Goal: Task Accomplishment & Management: Use online tool/utility

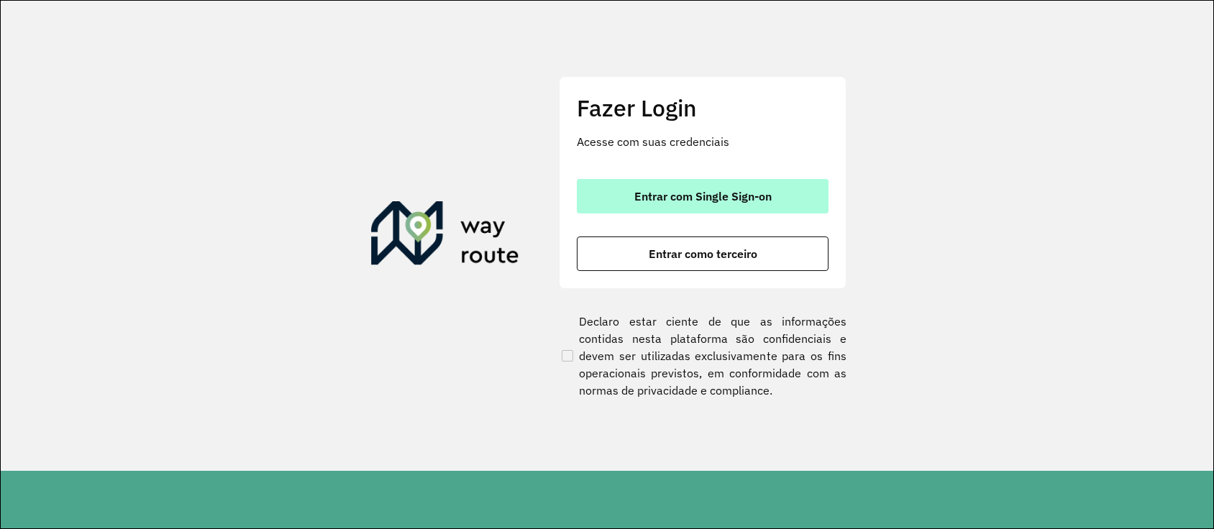
click at [677, 199] on span "Entrar com Single Sign-on" at bounding box center [702, 197] width 137 height 12
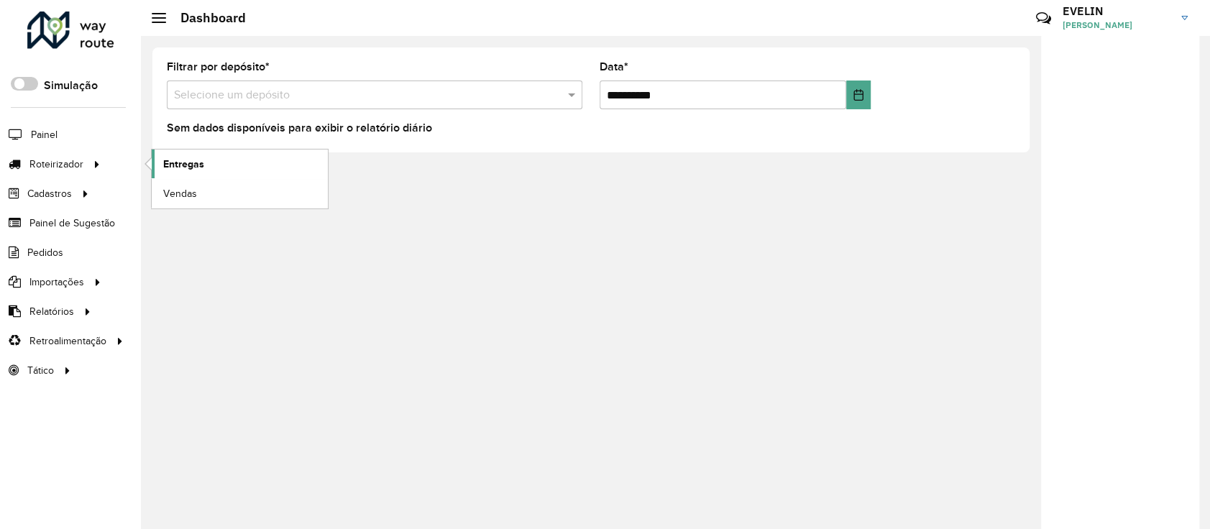
click at [177, 161] on span "Entregas" at bounding box center [183, 164] width 41 height 15
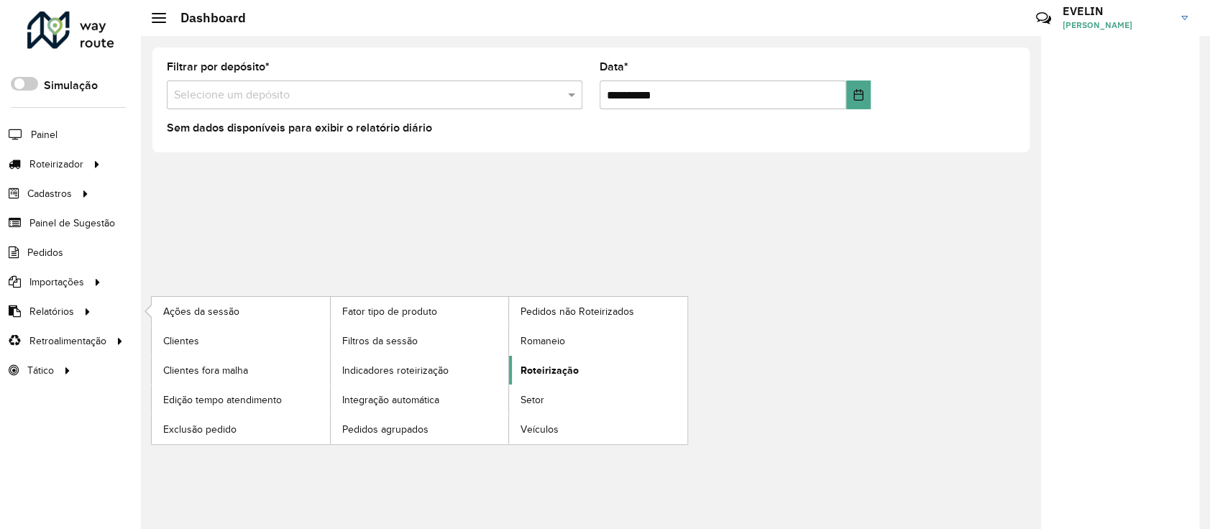
click at [558, 368] on span "Roteirização" at bounding box center [550, 370] width 58 height 15
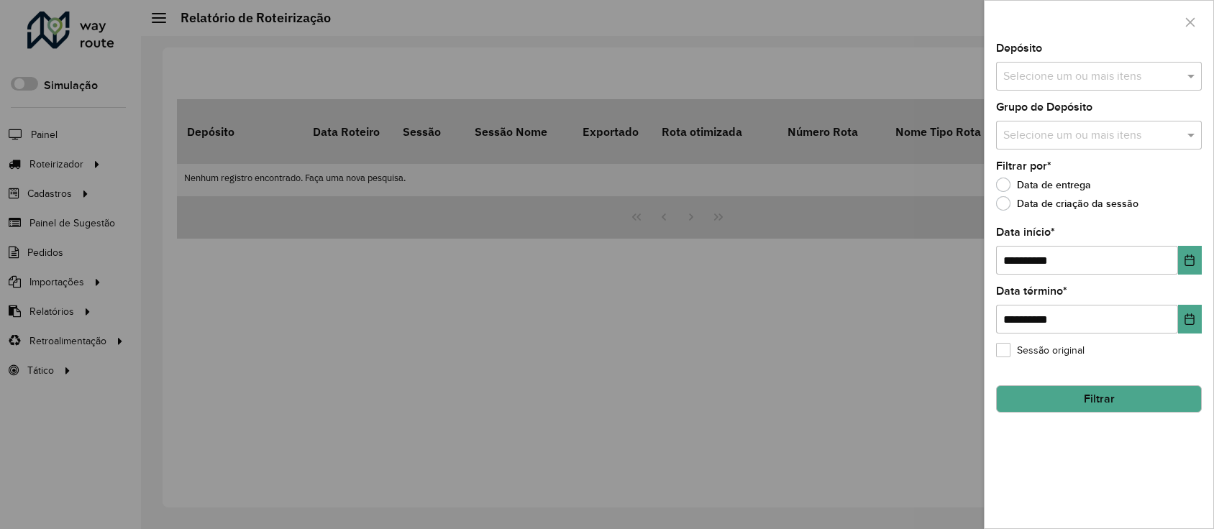
click at [1065, 76] on input "text" at bounding box center [1091, 76] width 184 height 17
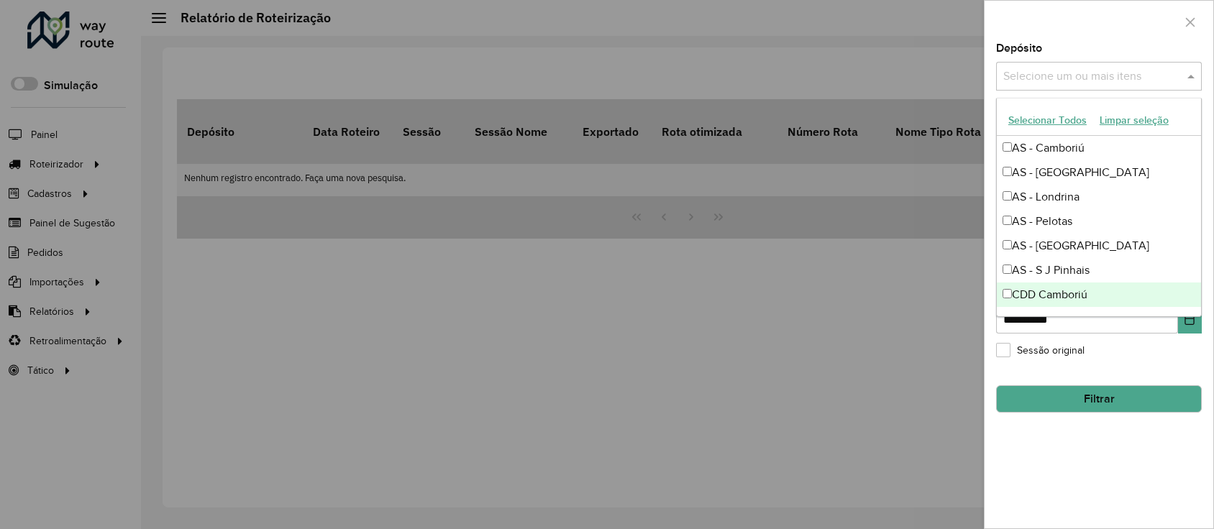
scroll to position [169, 0]
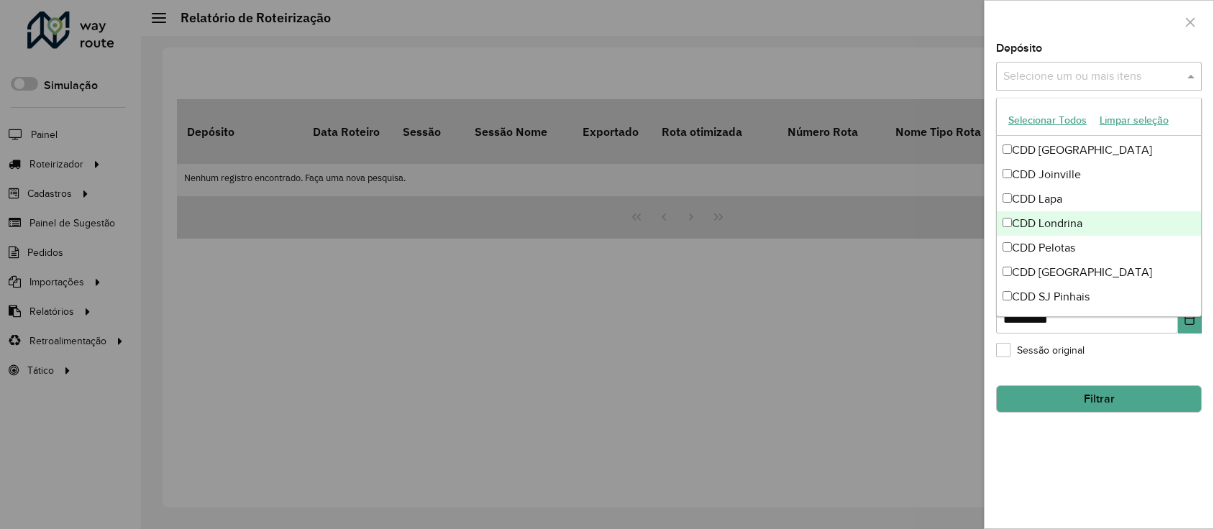
click at [1077, 228] on div "CDD Londrina" at bounding box center [1099, 223] width 204 height 24
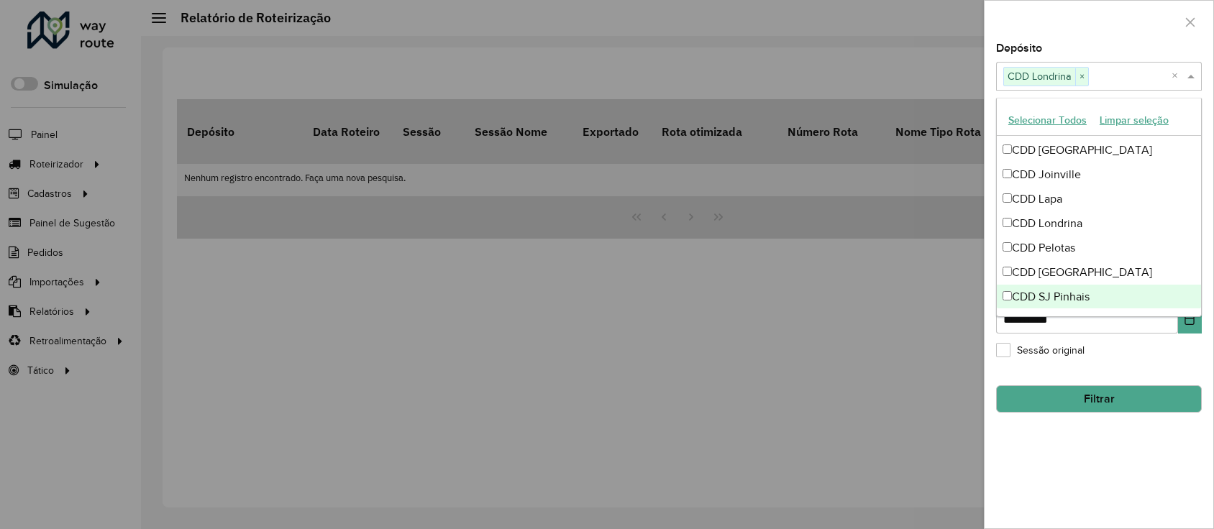
click at [1140, 371] on div "**********" at bounding box center [1098, 285] width 229 height 485
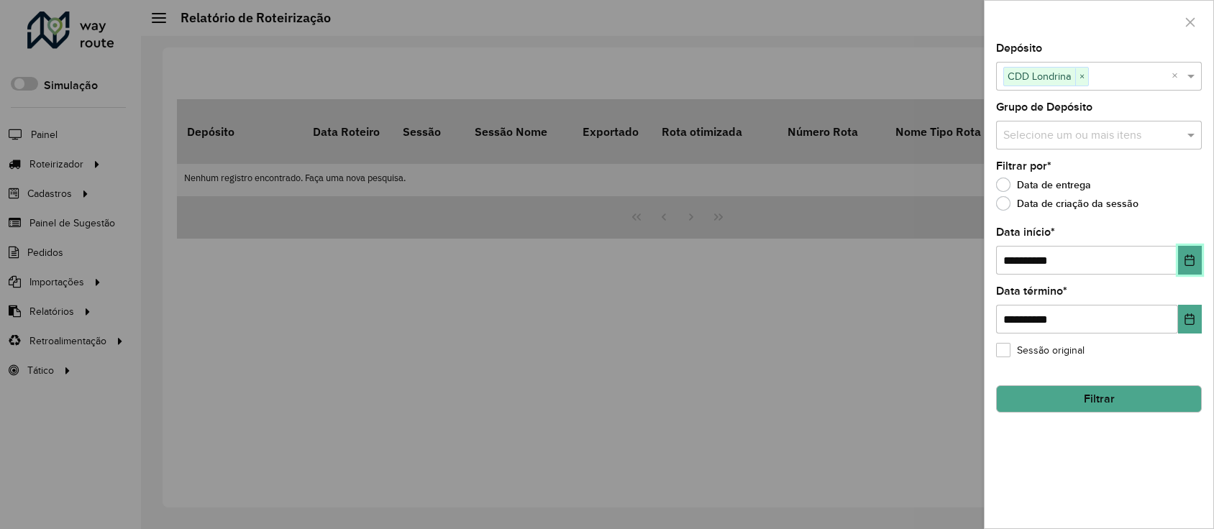
click at [1189, 260] on icon "Choose Date" at bounding box center [1189, 261] width 9 height 12
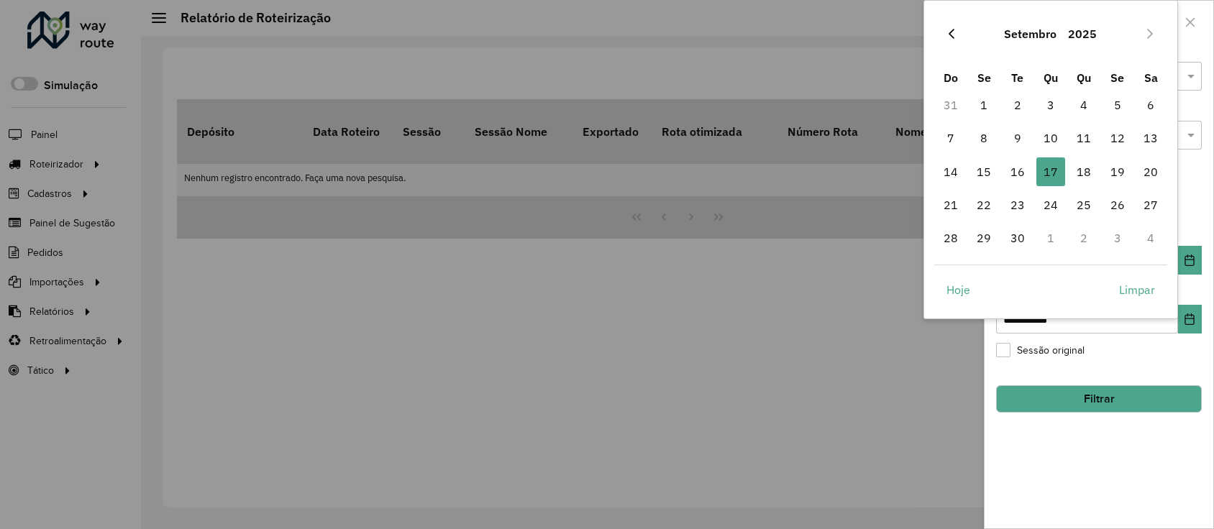
click at [953, 31] on icon "Previous Month" at bounding box center [951, 34] width 12 height 12
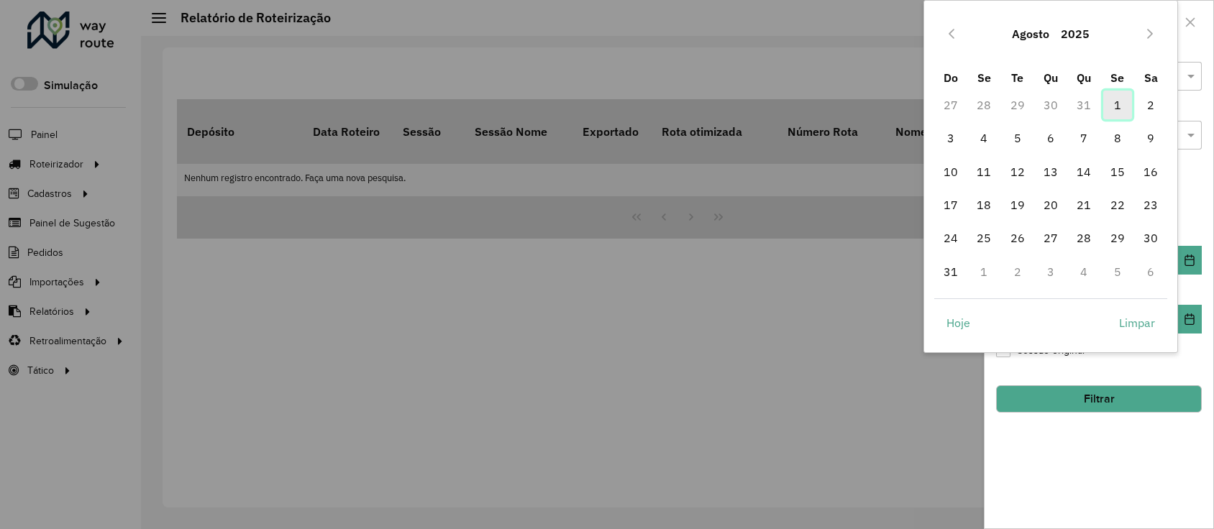
click at [1113, 113] on span "1" at bounding box center [1117, 105] width 29 height 29
type input "**********"
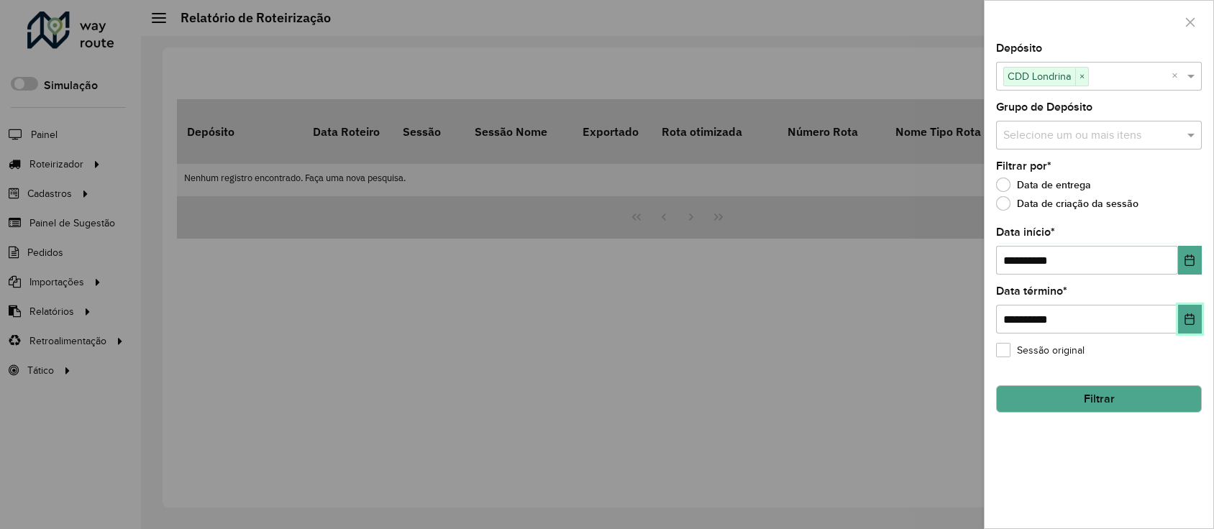
click at [1189, 324] on icon "Choose Date" at bounding box center [1189, 319] width 12 height 12
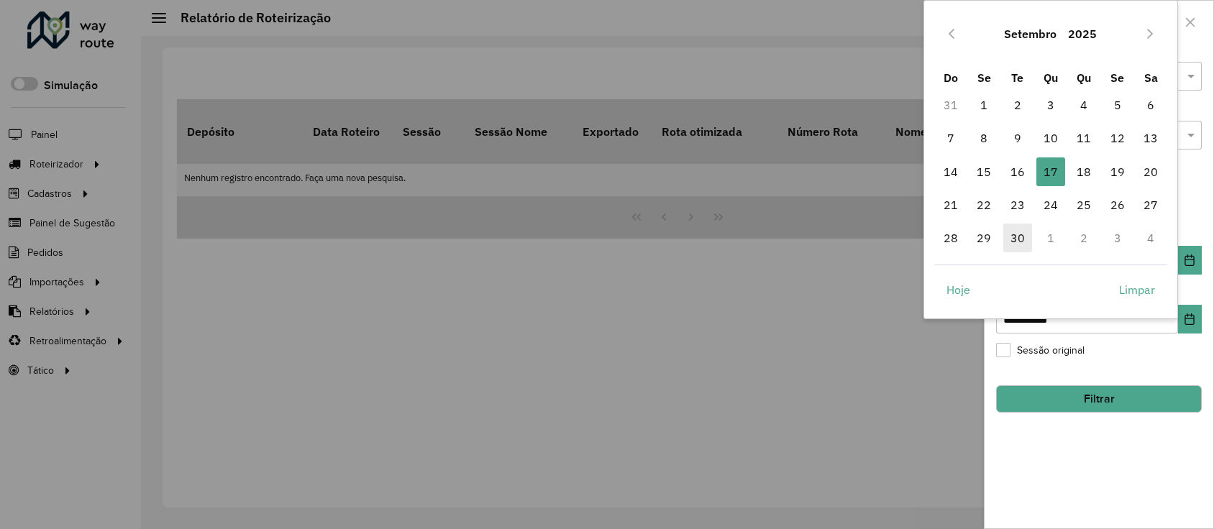
click at [1020, 234] on span "30" at bounding box center [1017, 238] width 29 height 29
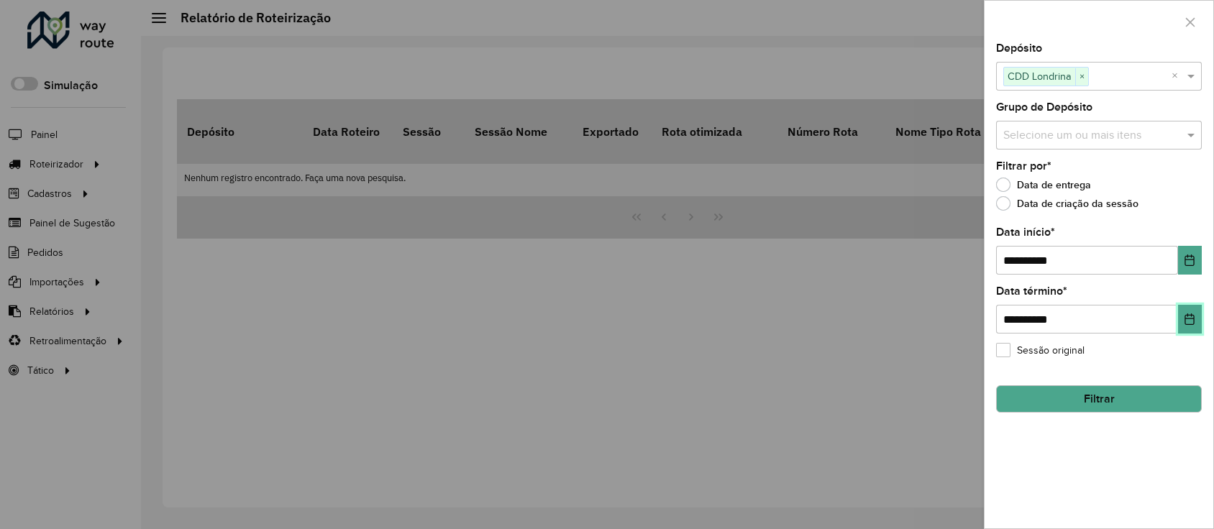
click at [1191, 321] on icon "Choose Date" at bounding box center [1189, 319] width 12 height 12
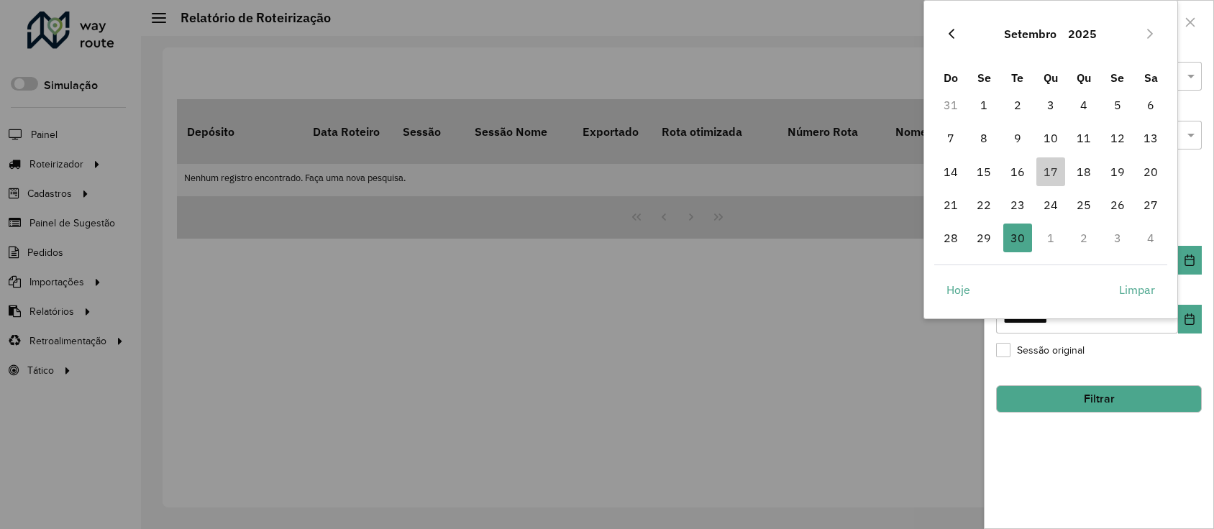
click at [949, 37] on icon "Previous Month" at bounding box center [951, 34] width 12 height 12
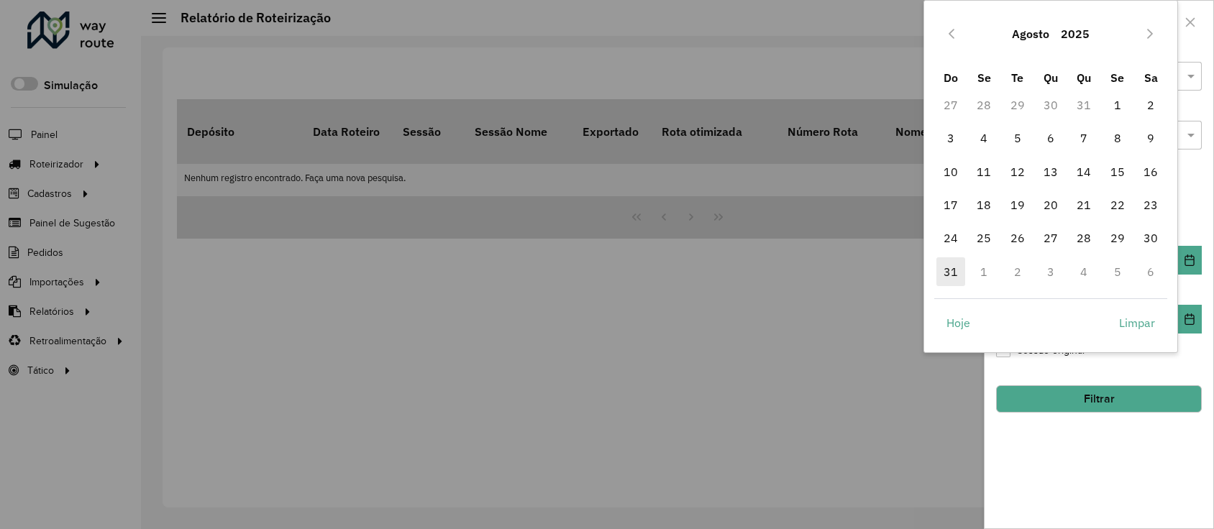
click at [949, 273] on span "31" at bounding box center [950, 271] width 29 height 29
type input "**********"
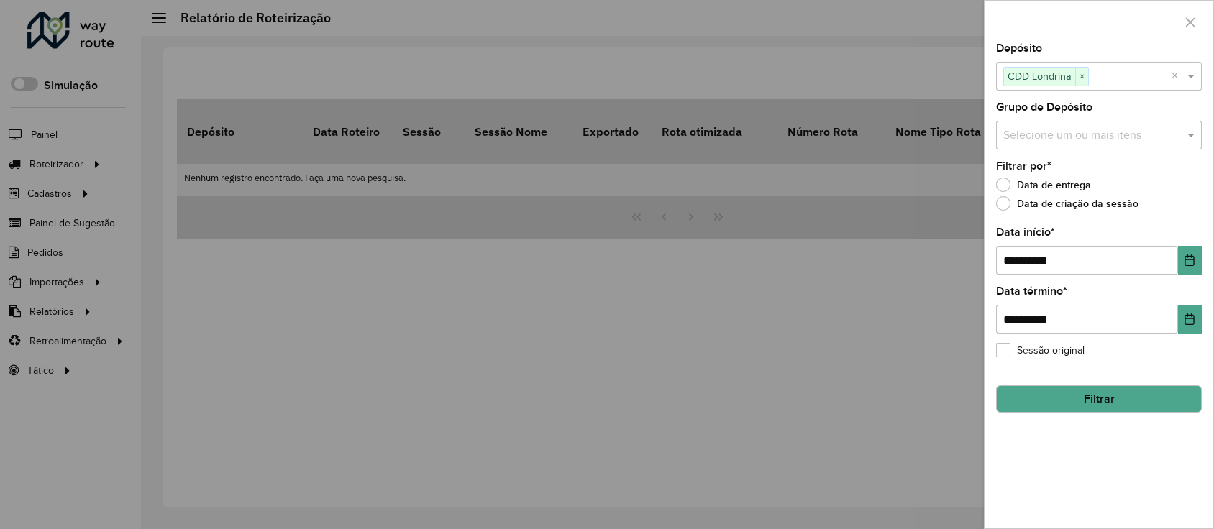
click at [1173, 393] on button "Filtrar" at bounding box center [1099, 398] width 206 height 27
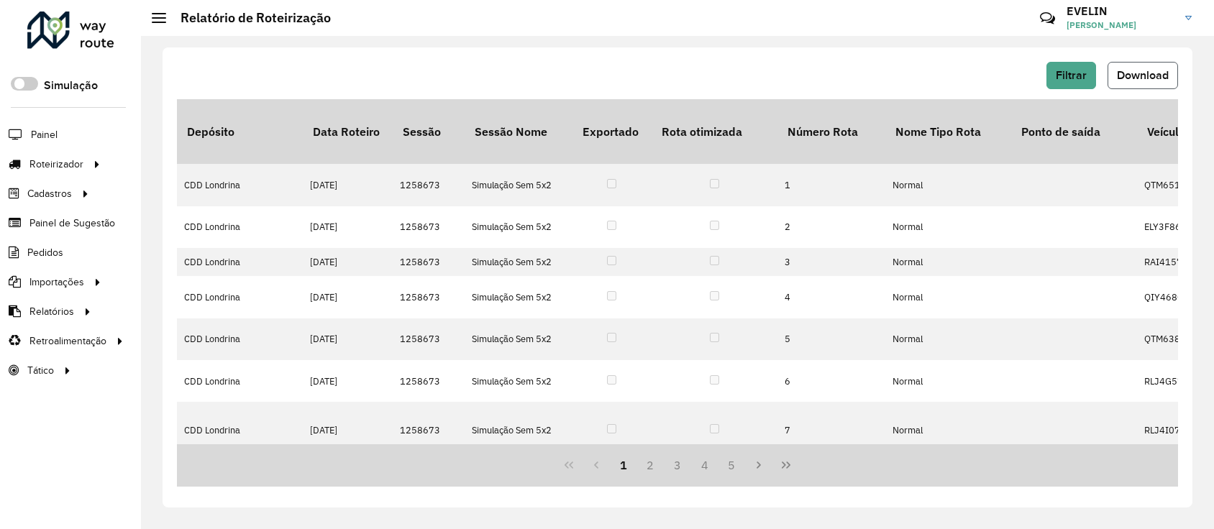
click at [1148, 73] on span "Download" at bounding box center [1143, 75] width 52 height 12
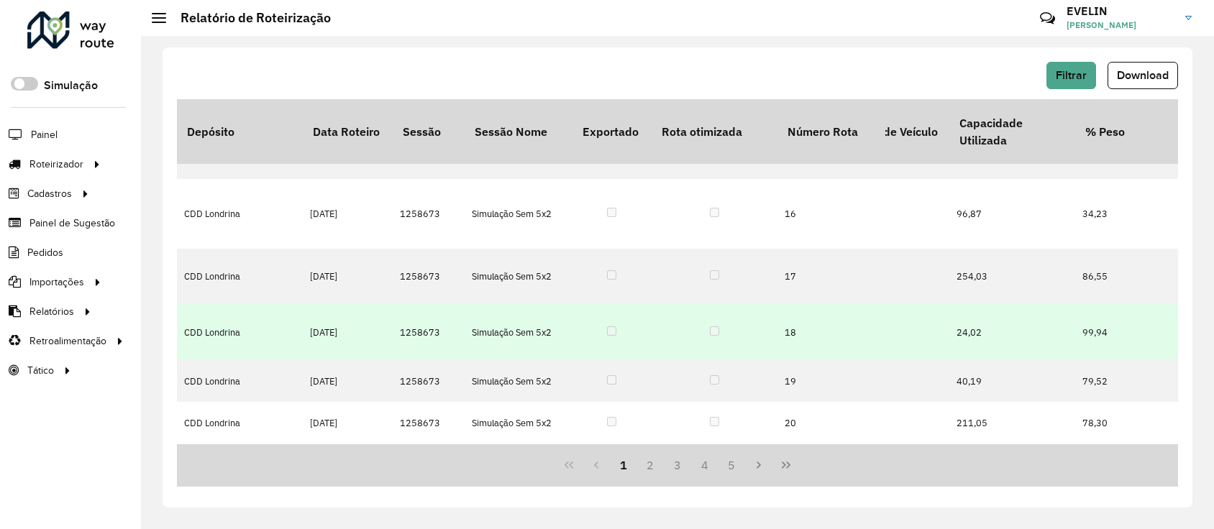
scroll to position [961, 2295]
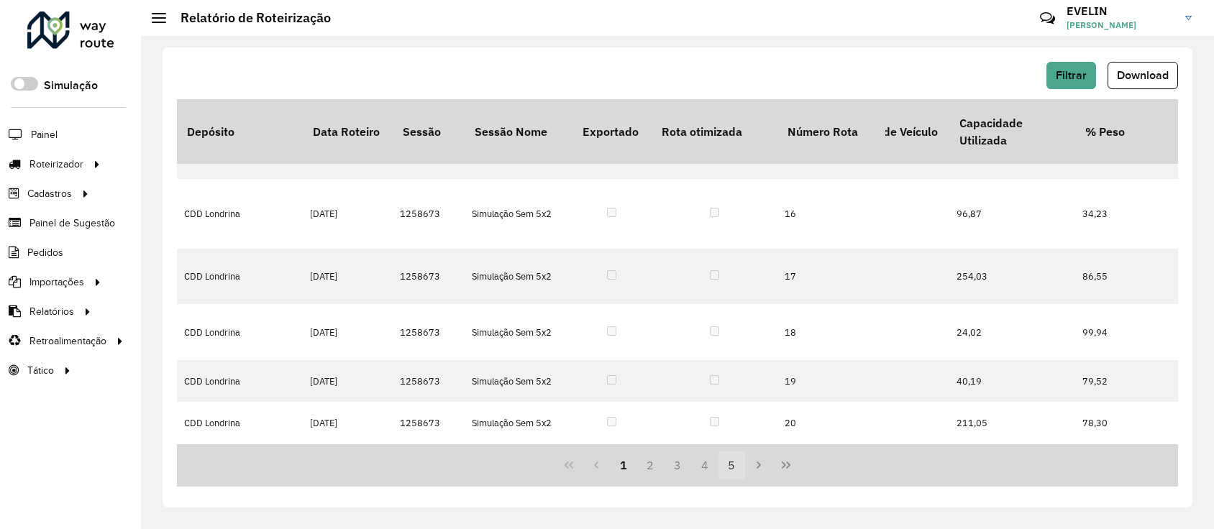
click at [736, 460] on button "5" at bounding box center [731, 465] width 27 height 27
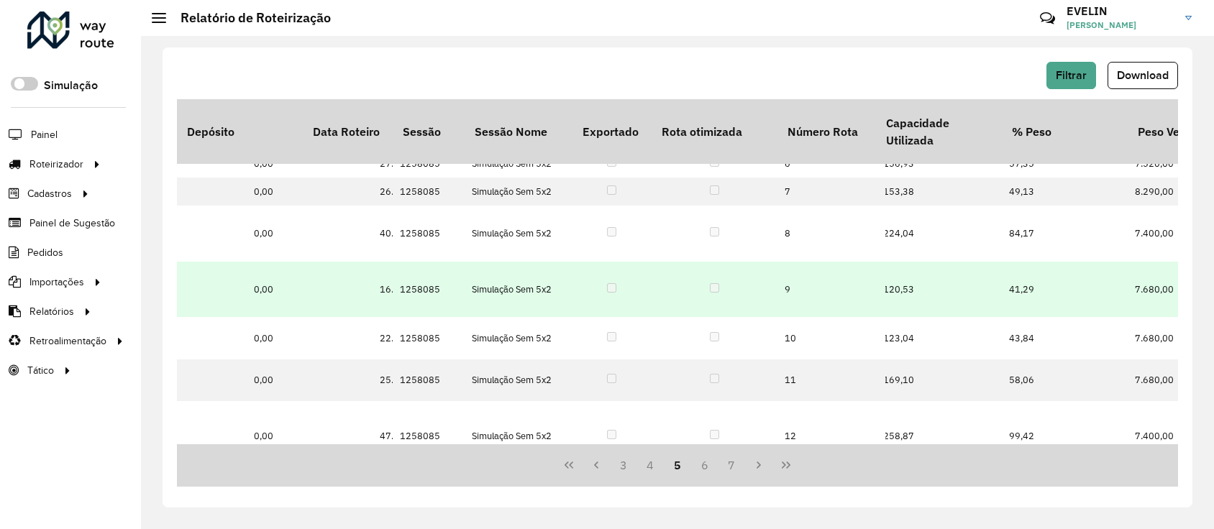
scroll to position [767, 2295]
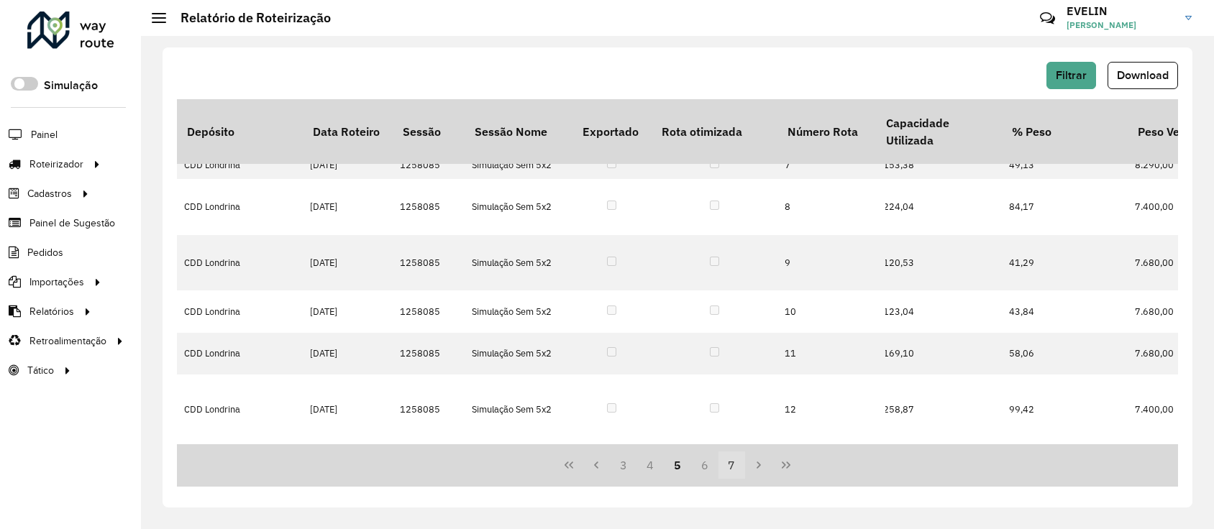
click at [731, 464] on button "7" at bounding box center [731, 465] width 27 height 27
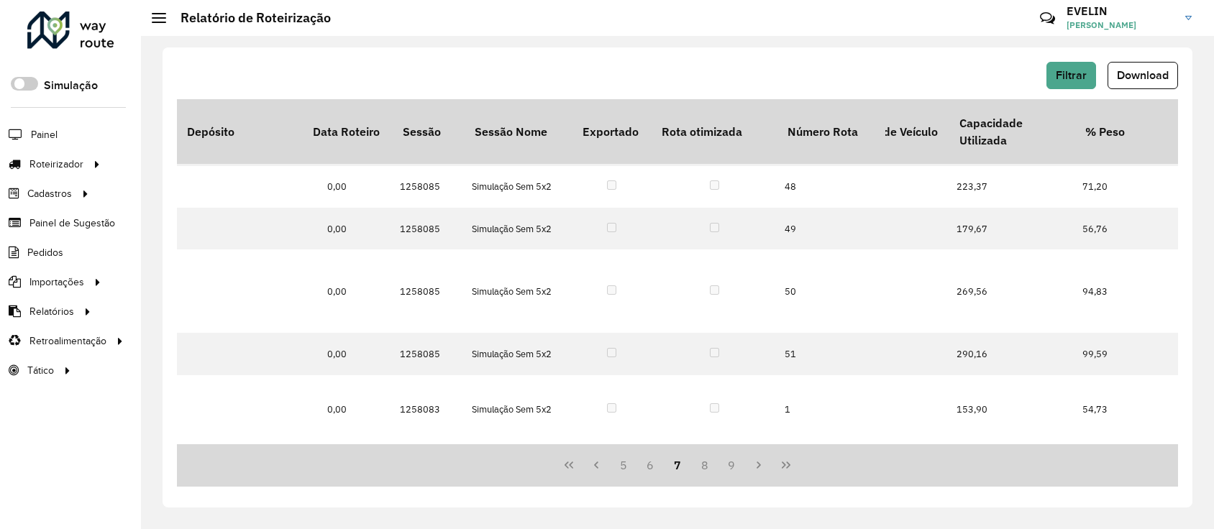
scroll to position [0, 2295]
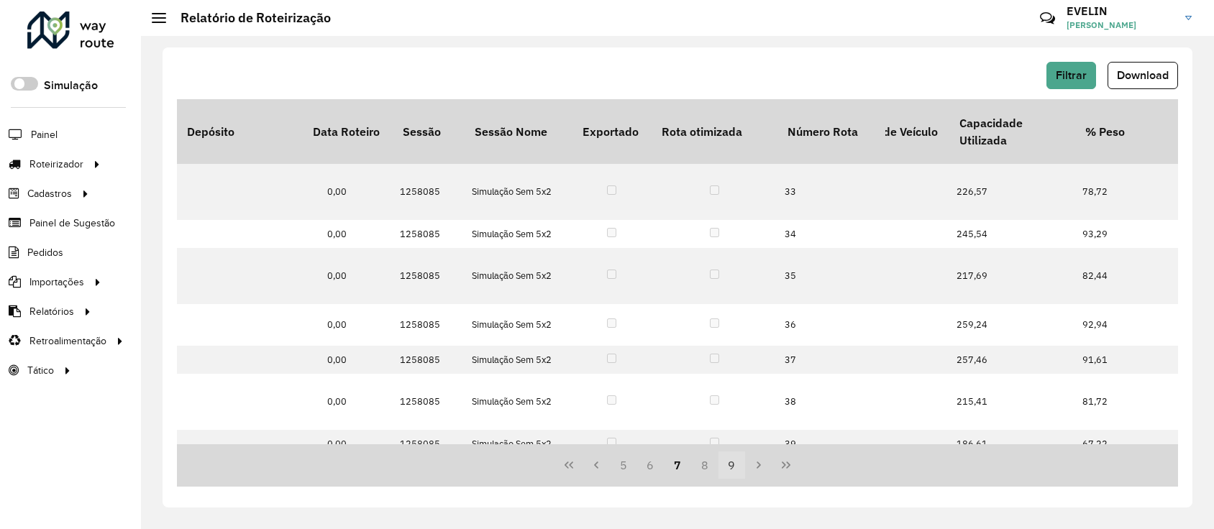
click at [733, 464] on button "9" at bounding box center [731, 465] width 27 height 27
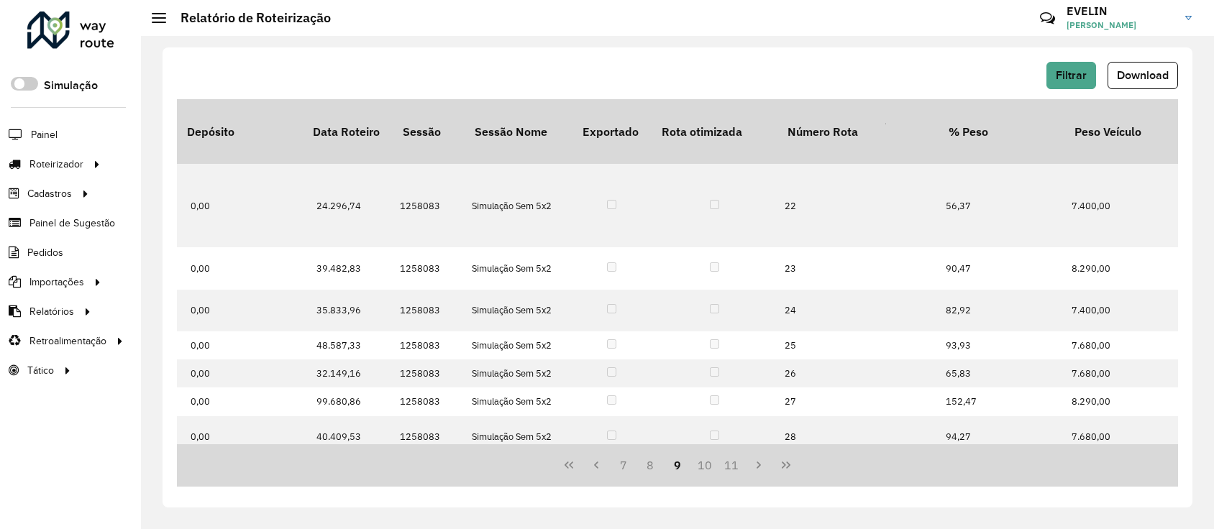
click at [733, 464] on button "11" at bounding box center [731, 465] width 27 height 27
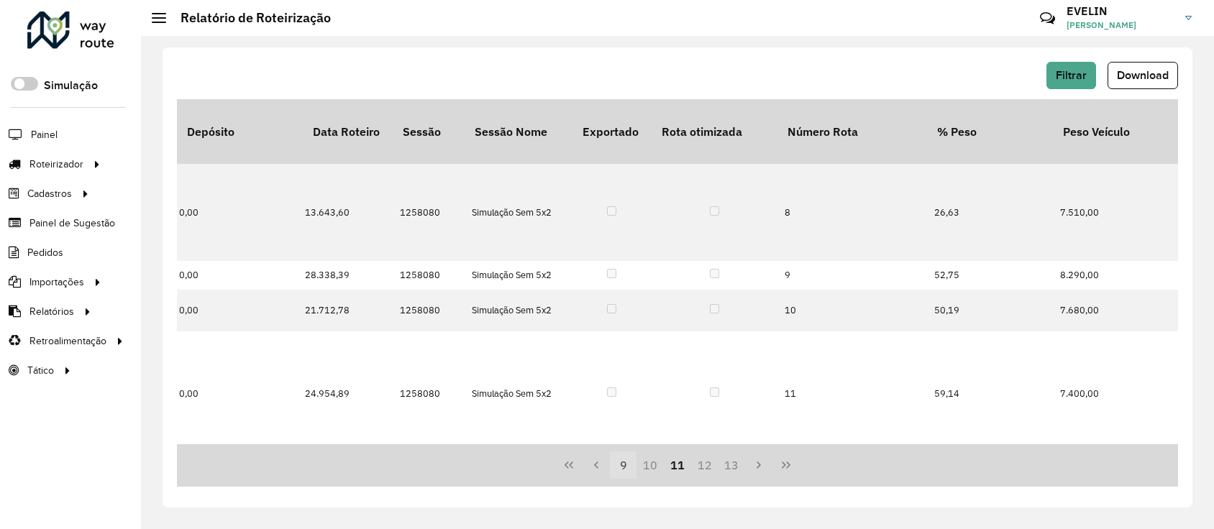
click at [733, 464] on button "13" at bounding box center [731, 465] width 27 height 27
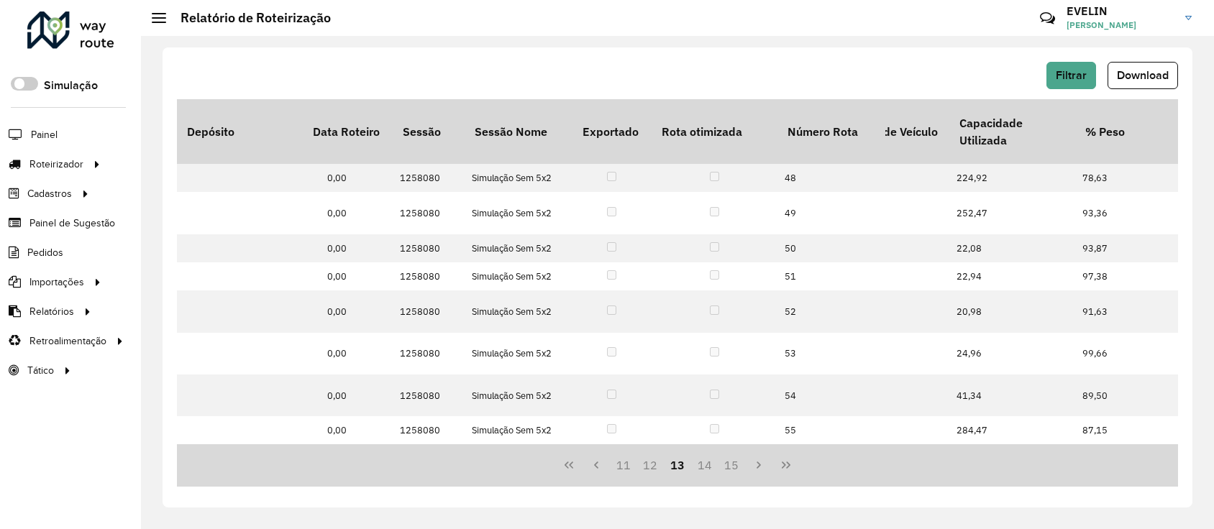
click at [733, 464] on button "15" at bounding box center [731, 465] width 27 height 27
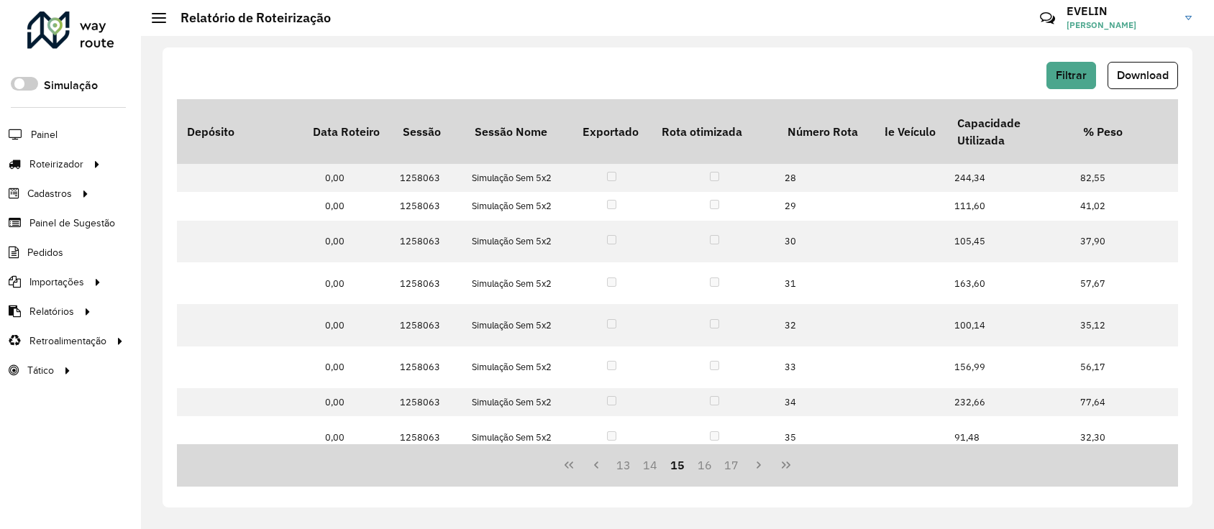
click at [733, 464] on button "17" at bounding box center [731, 465] width 27 height 27
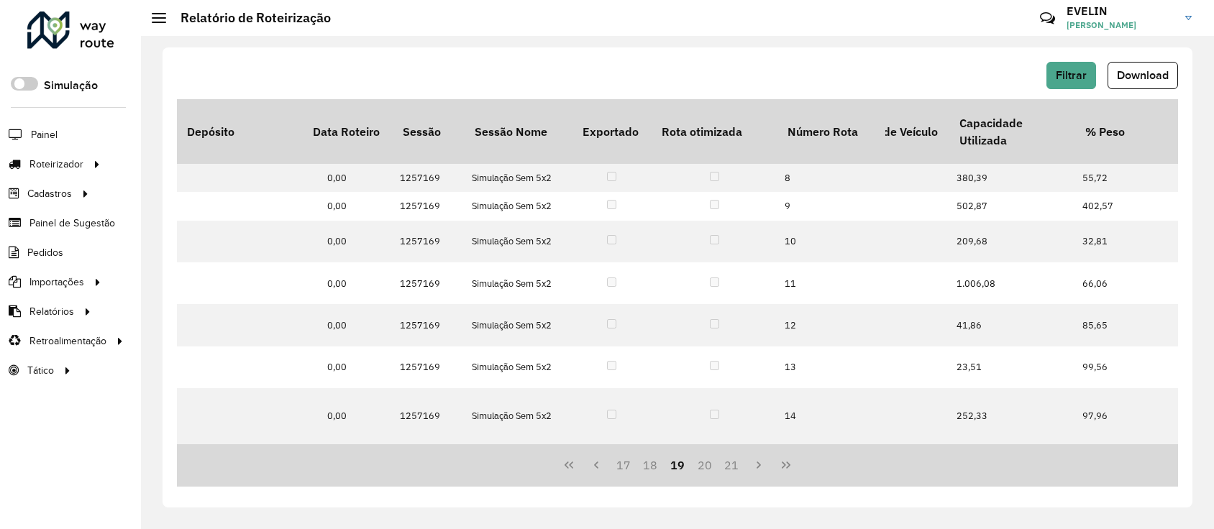
click at [733, 464] on button "21" at bounding box center [731, 465] width 27 height 27
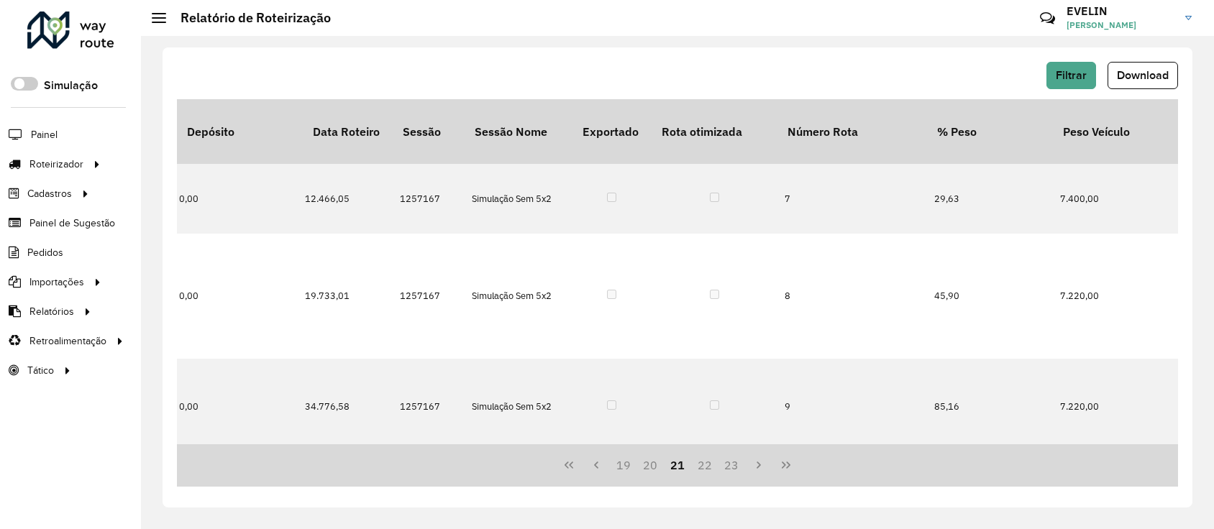
click at [733, 464] on button "23" at bounding box center [731, 465] width 27 height 27
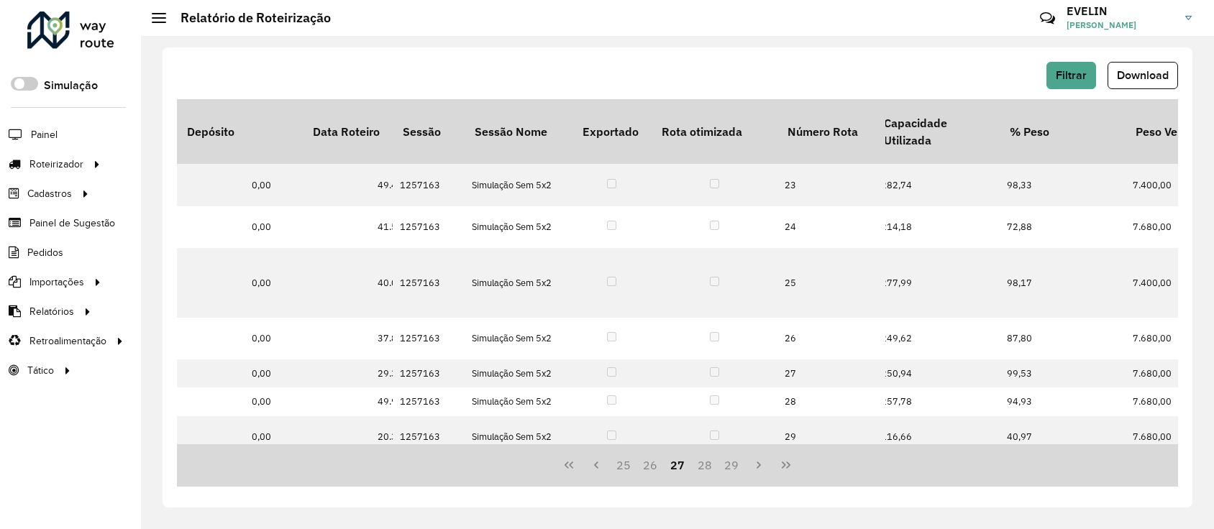
click at [733, 464] on button "29" at bounding box center [731, 465] width 27 height 27
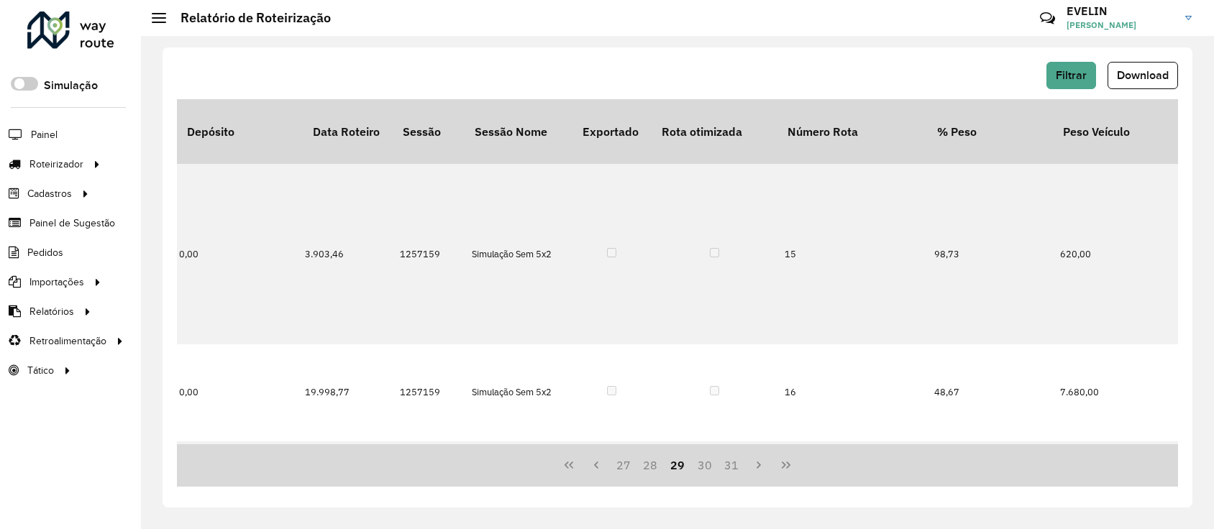
click at [733, 464] on button "31" at bounding box center [731, 465] width 27 height 27
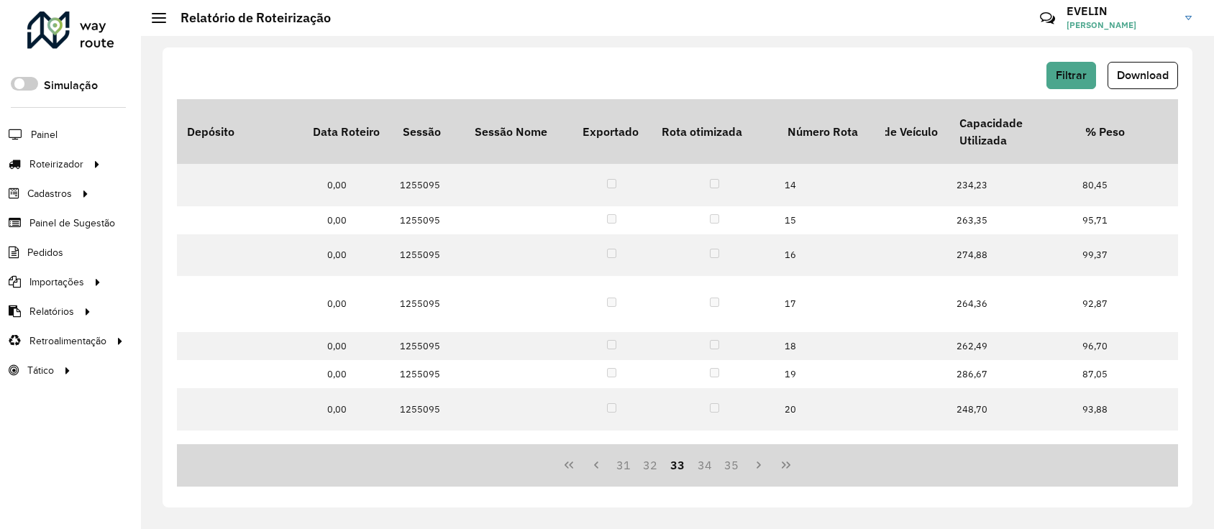
click at [733, 464] on button "35" at bounding box center [731, 465] width 27 height 27
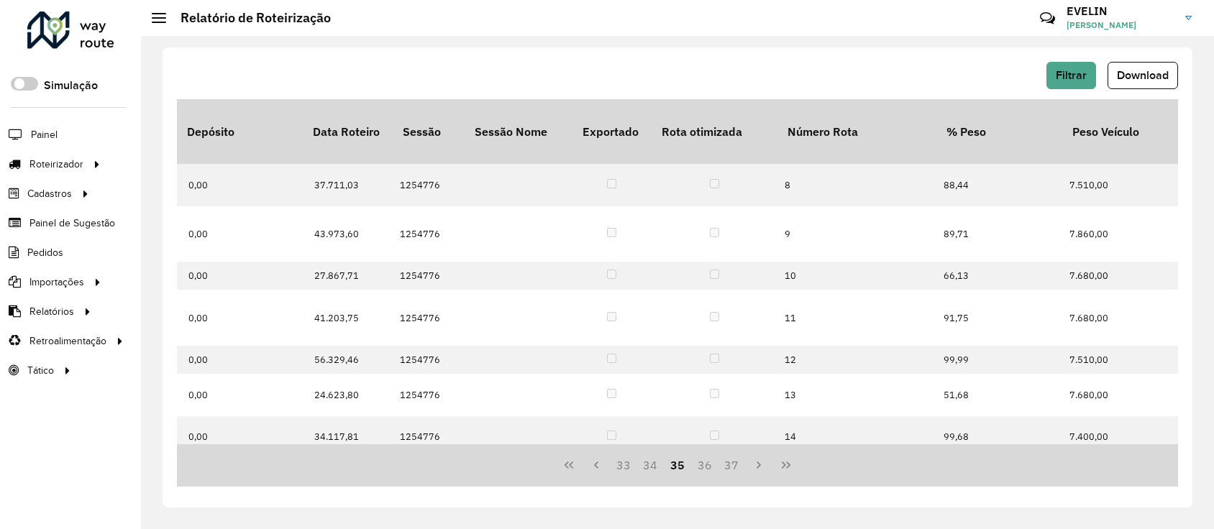
click at [733, 464] on button "37" at bounding box center [731, 465] width 27 height 27
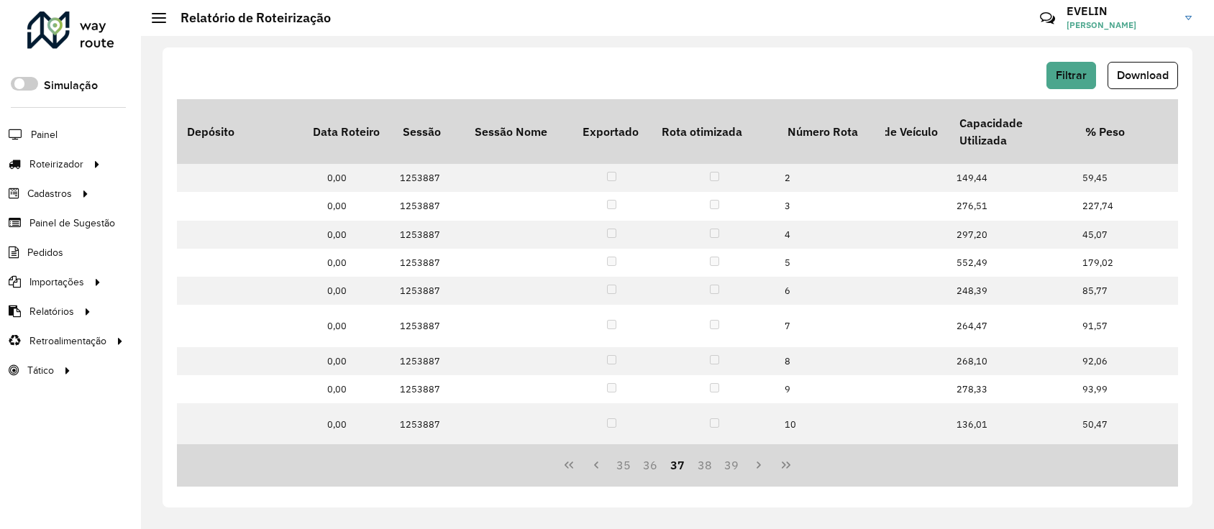
click at [733, 464] on button "39" at bounding box center [731, 465] width 27 height 27
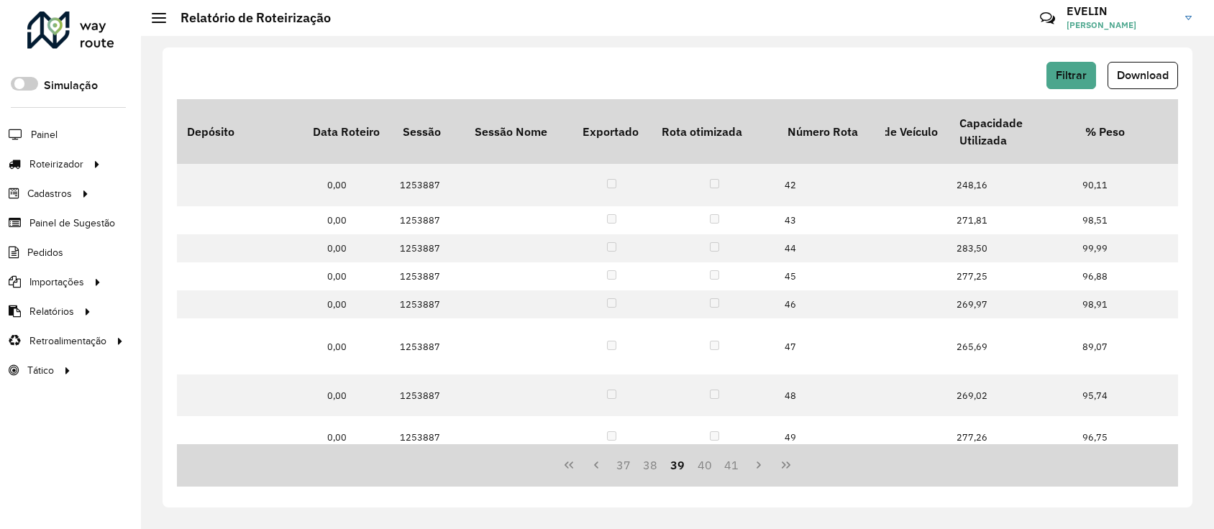
click at [733, 464] on button "41" at bounding box center [731, 465] width 27 height 27
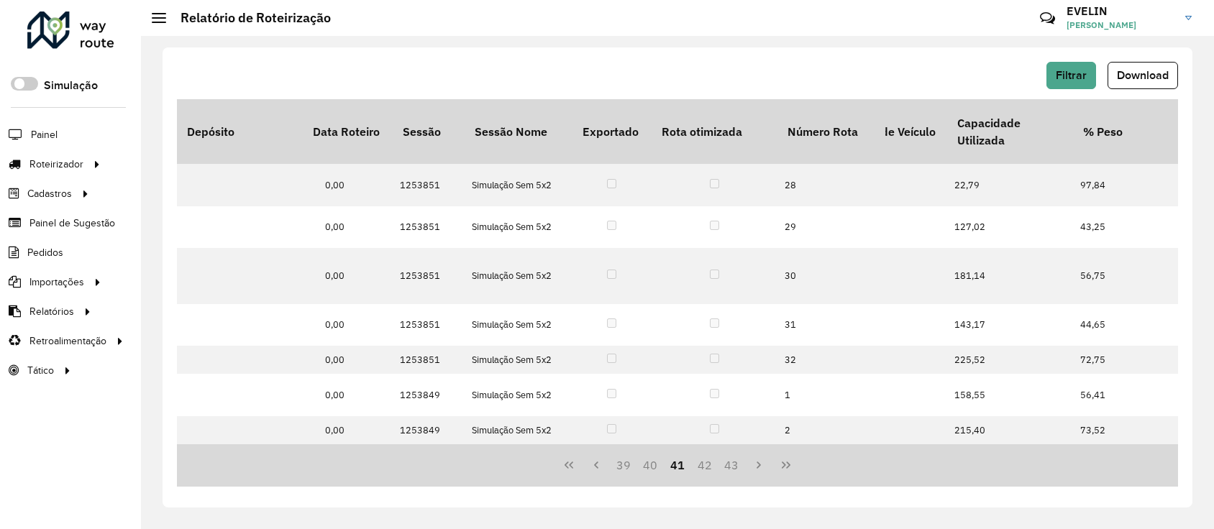
click at [733, 464] on button "43" at bounding box center [731, 465] width 27 height 27
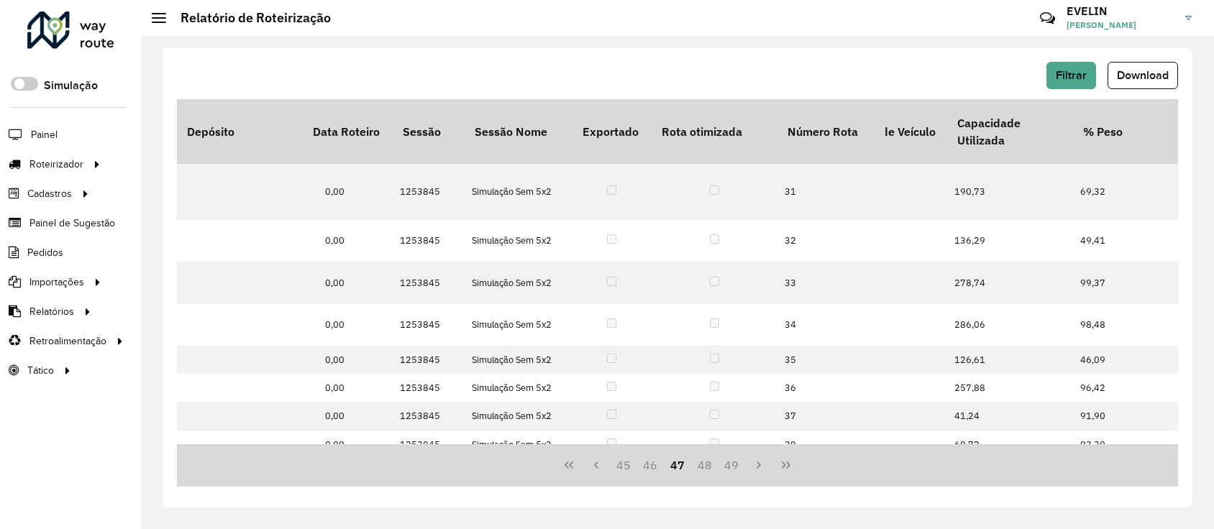
click at [733, 464] on button "49" at bounding box center [731, 465] width 27 height 27
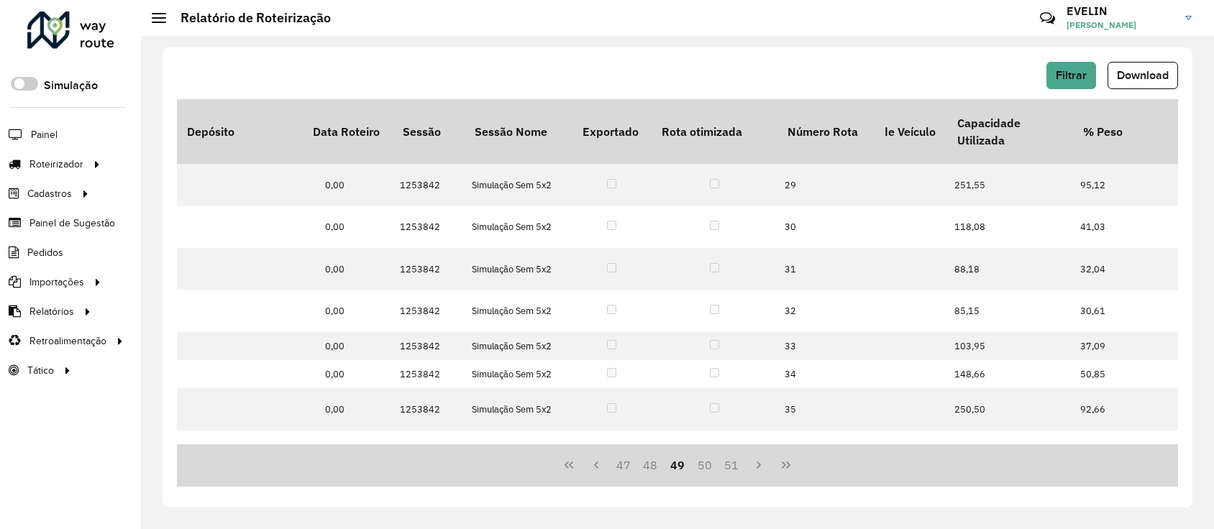
click at [733, 464] on button "51" at bounding box center [731, 465] width 27 height 27
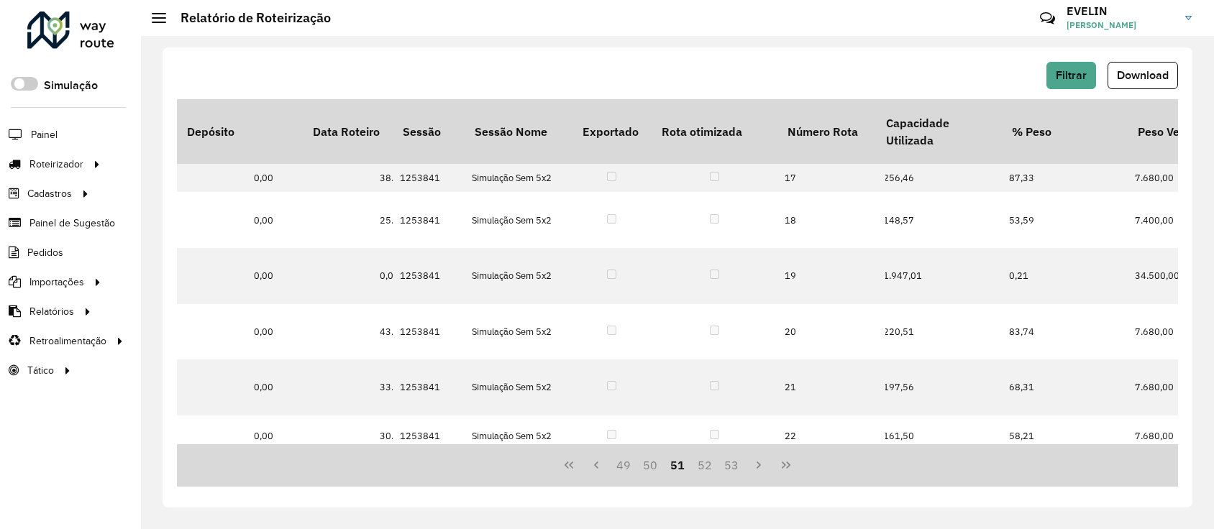
click at [733, 464] on button "53" at bounding box center [731, 465] width 27 height 27
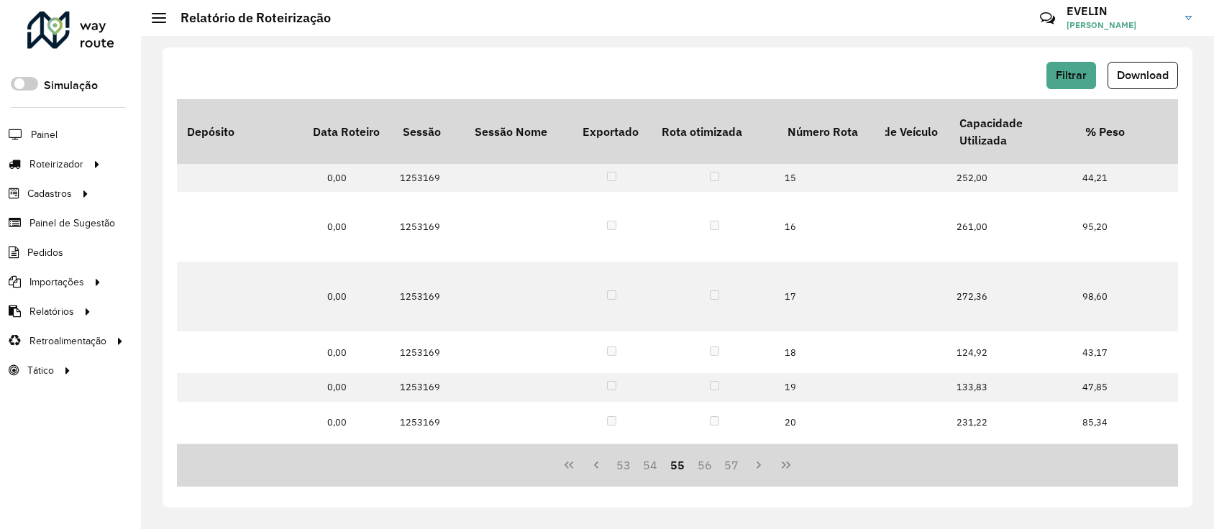
click at [733, 464] on button "57" at bounding box center [731, 465] width 27 height 27
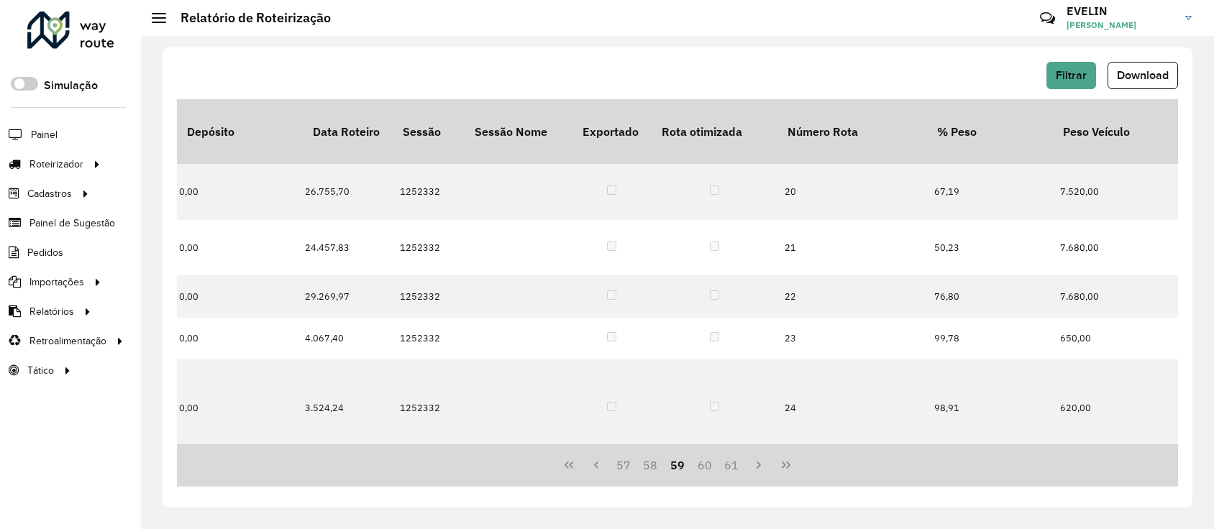
click at [733, 464] on button "61" at bounding box center [731, 465] width 27 height 27
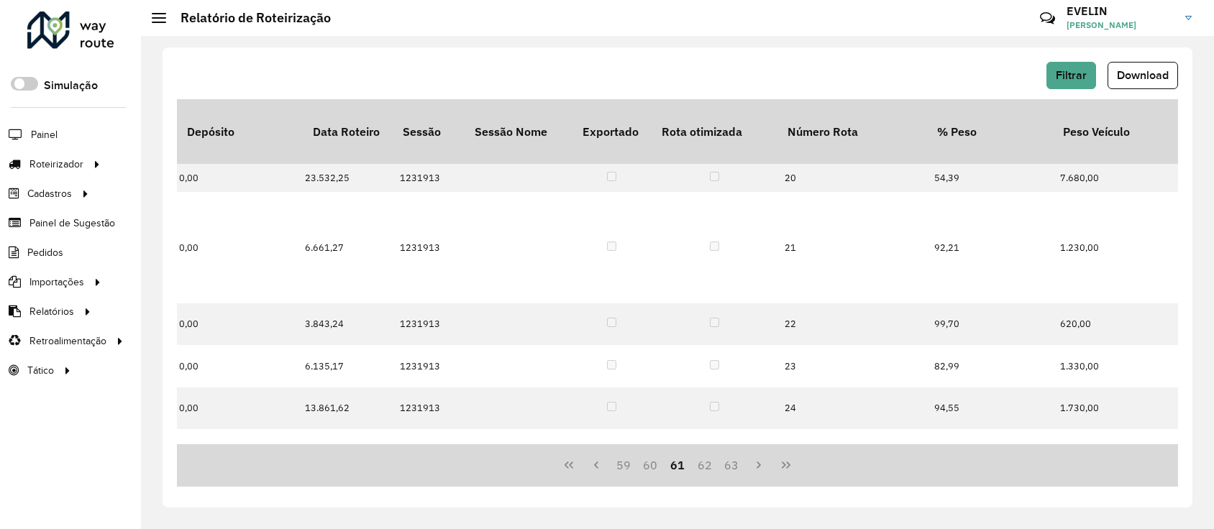
click at [733, 464] on button "63" at bounding box center [731, 465] width 27 height 27
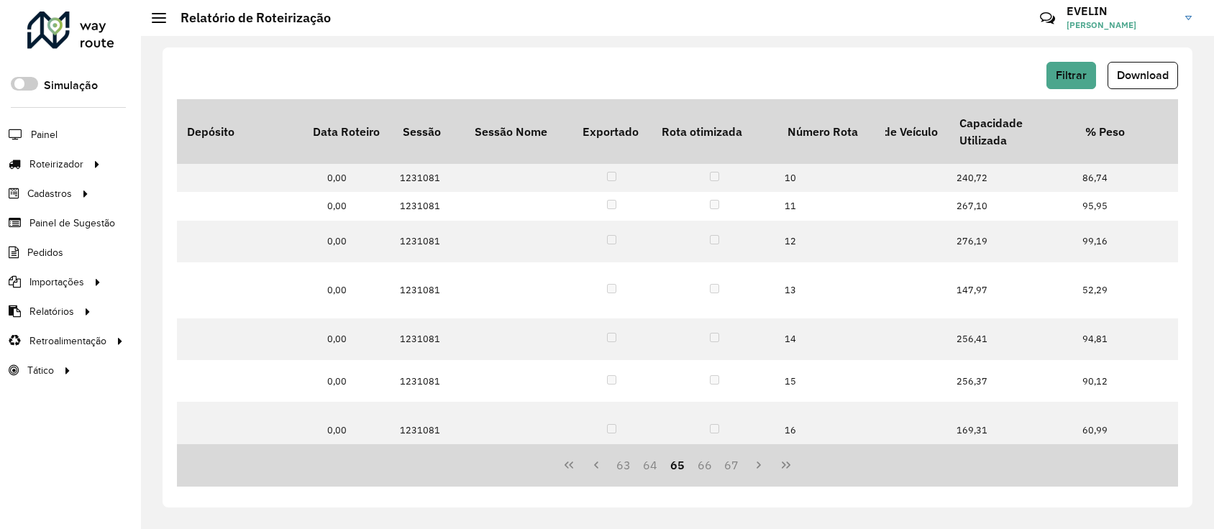
click at [733, 464] on button "67" at bounding box center [731, 465] width 27 height 27
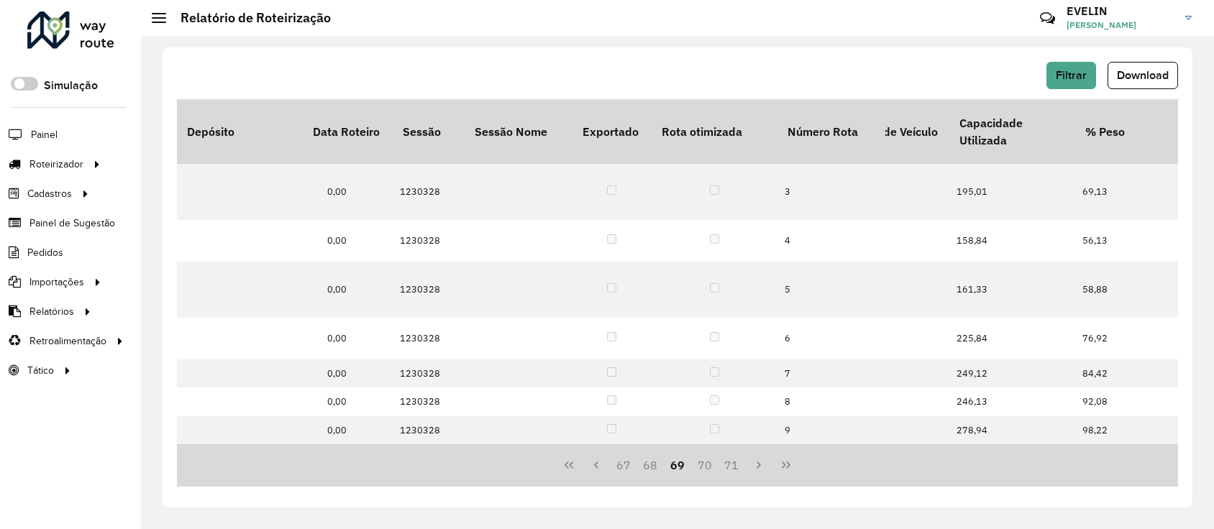
click at [733, 464] on button "71" at bounding box center [731, 465] width 27 height 27
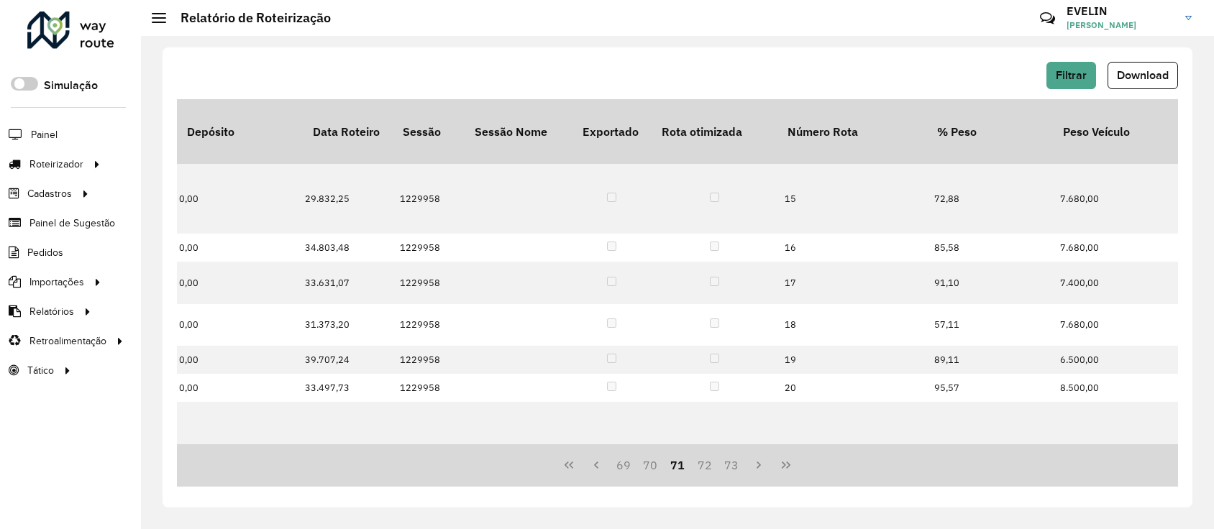
click at [733, 464] on button "73" at bounding box center [731, 465] width 27 height 27
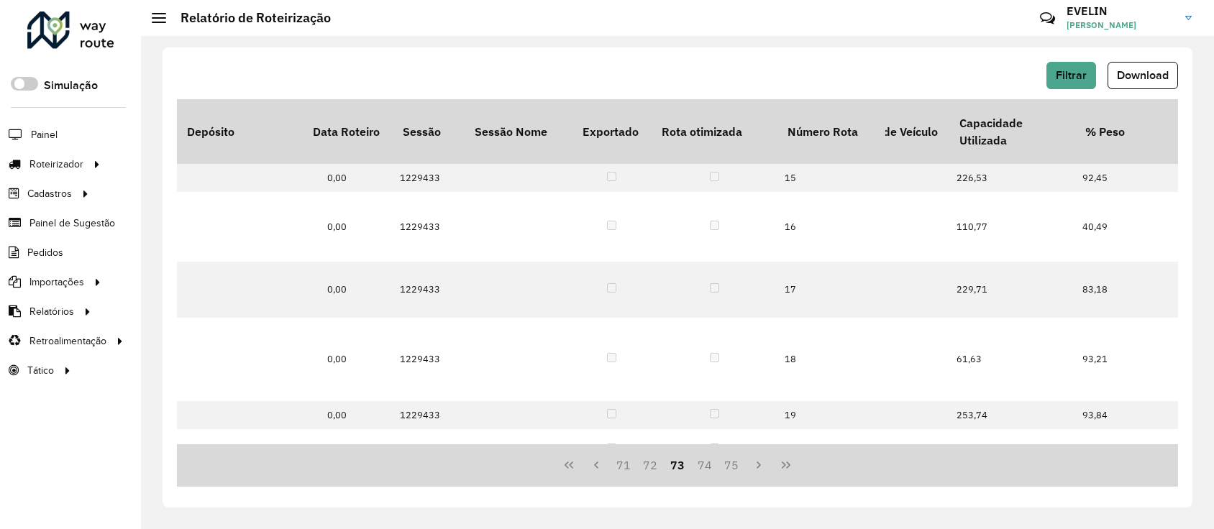
click at [733, 464] on button "75" at bounding box center [731, 465] width 27 height 27
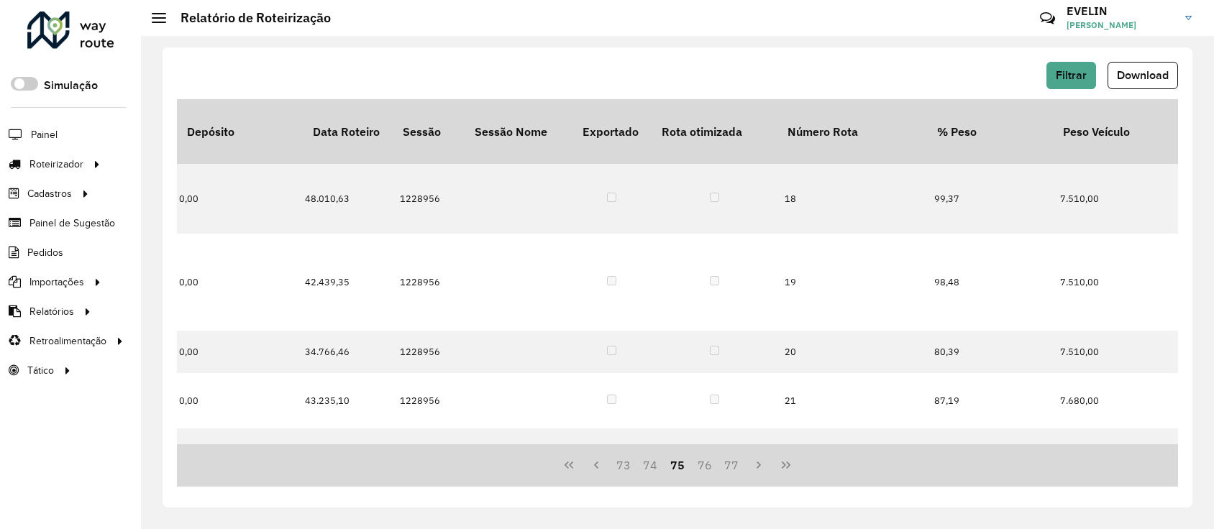
click at [733, 464] on button "77" at bounding box center [731, 465] width 27 height 27
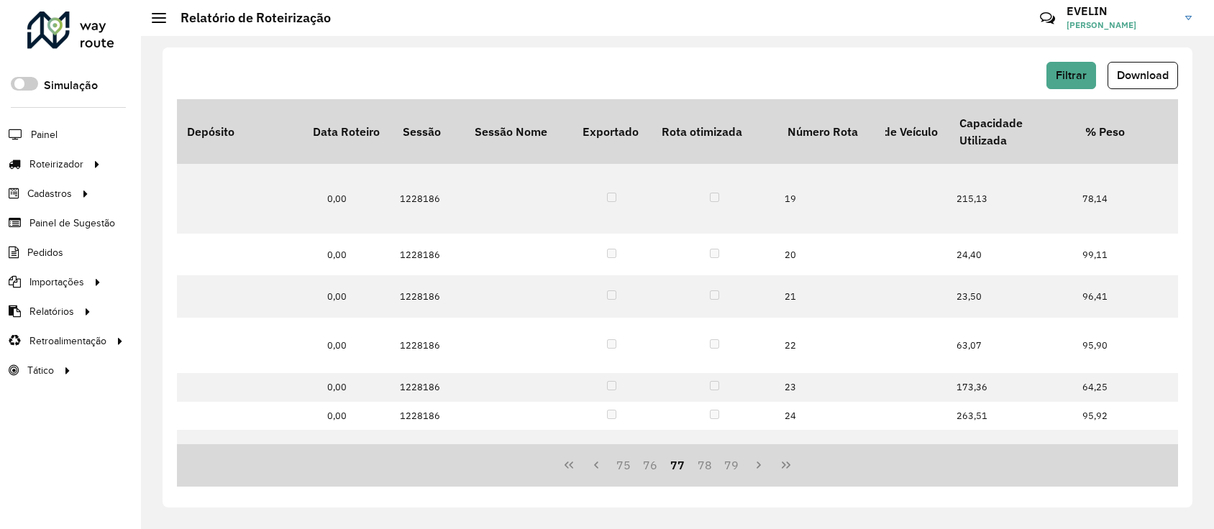
click at [733, 464] on button "79" at bounding box center [731, 465] width 27 height 27
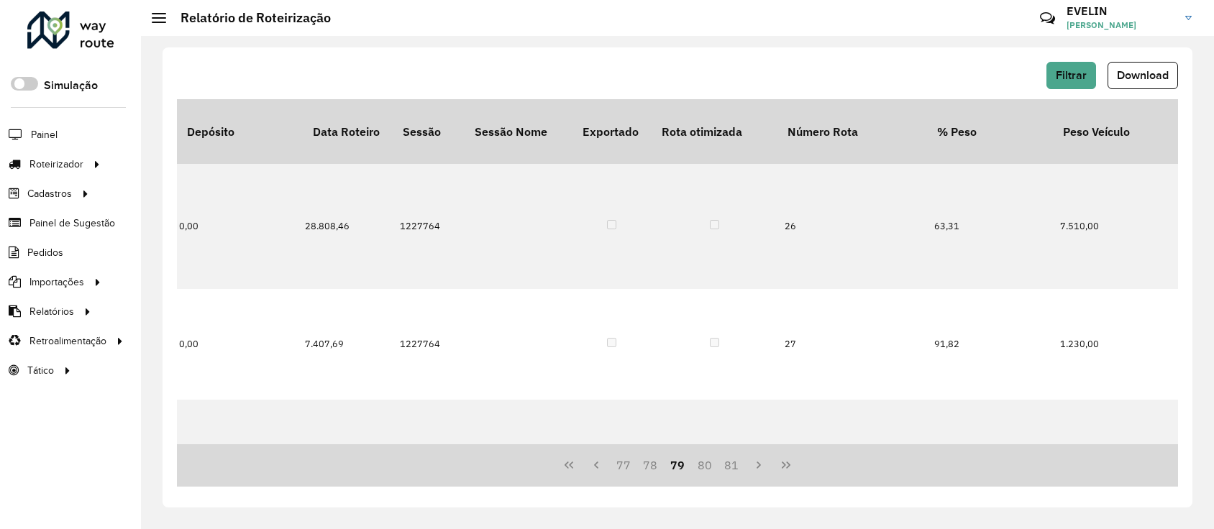
click at [733, 464] on button "81" at bounding box center [731, 465] width 27 height 27
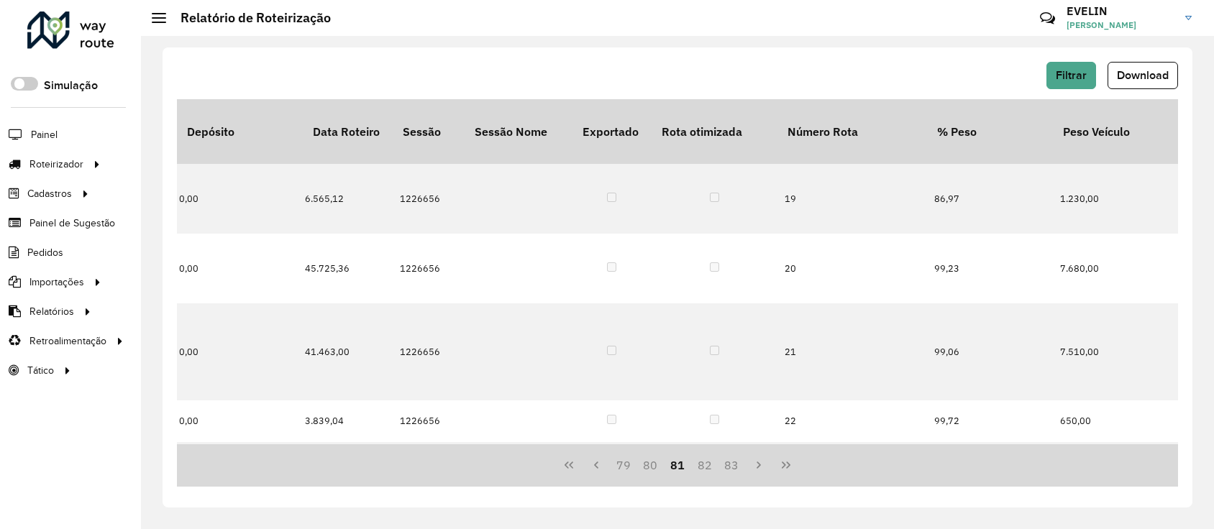
click at [733, 464] on button "83" at bounding box center [731, 465] width 27 height 27
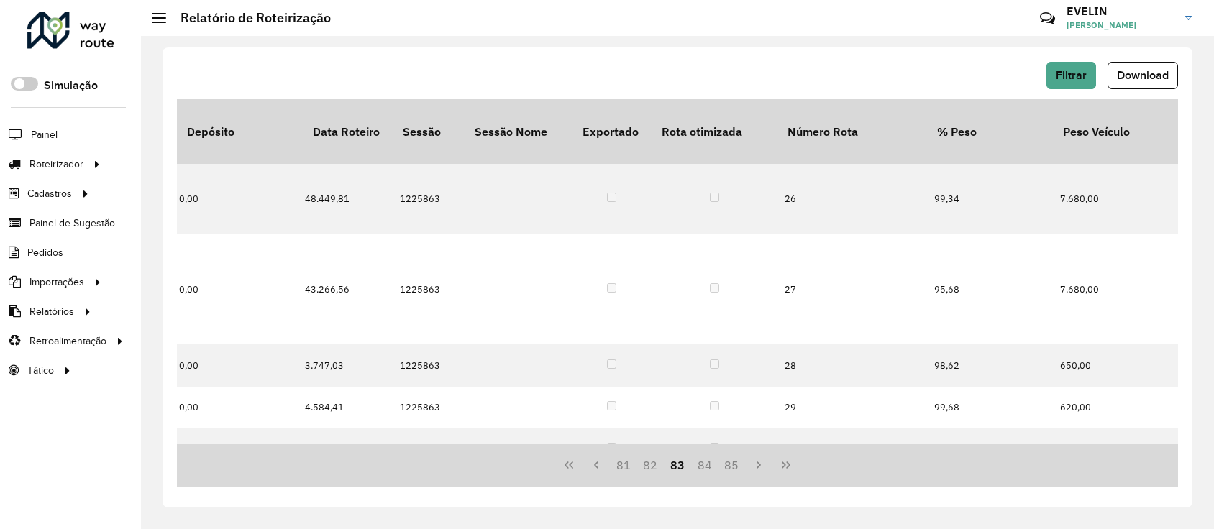
click at [733, 464] on button "85" at bounding box center [731, 465] width 27 height 27
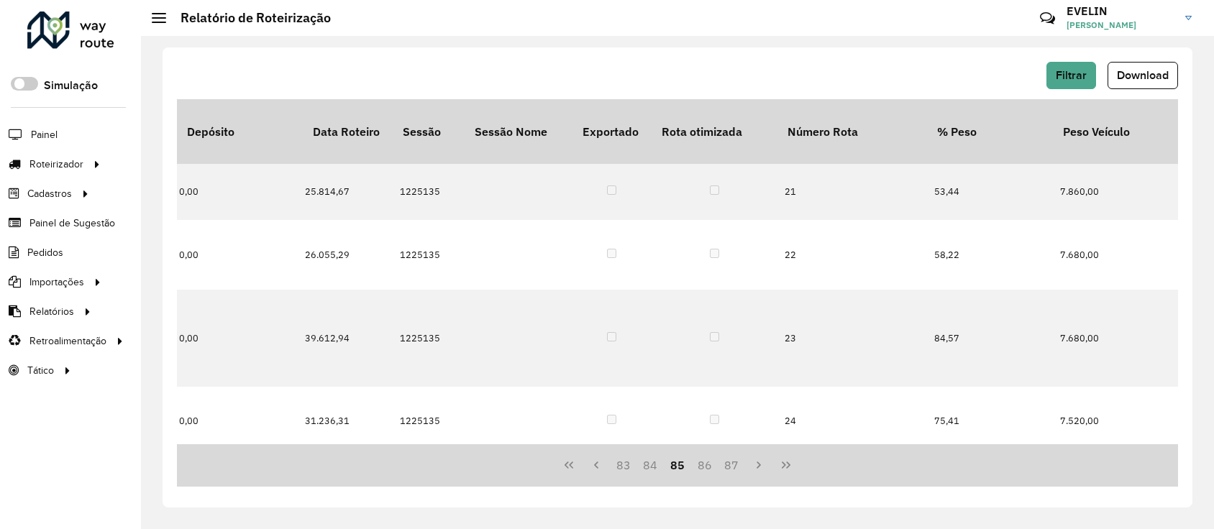
click at [733, 464] on button "87" at bounding box center [731, 465] width 27 height 27
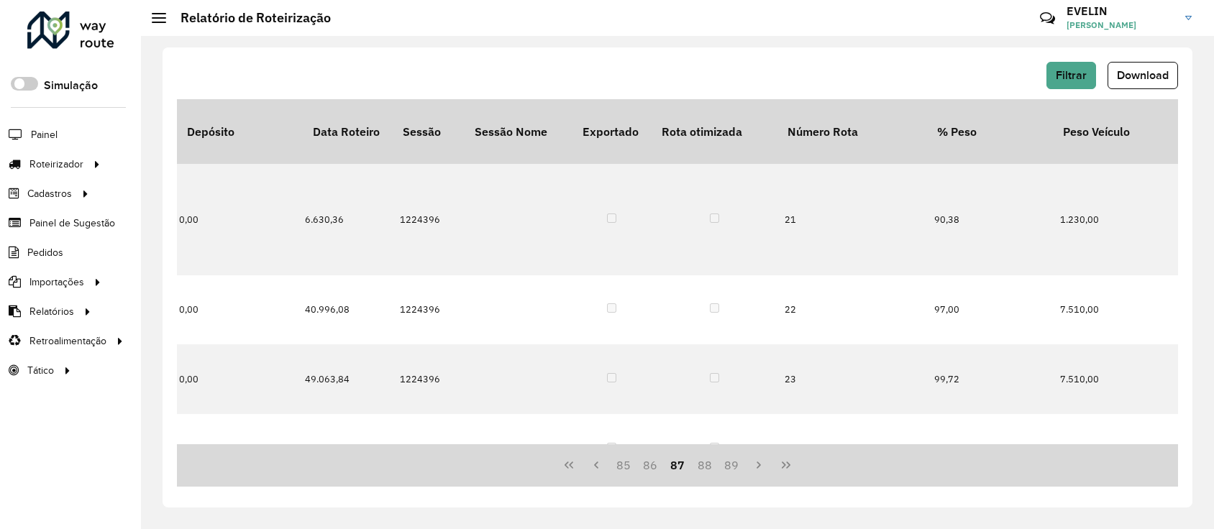
click at [733, 464] on button "89" at bounding box center [731, 465] width 27 height 27
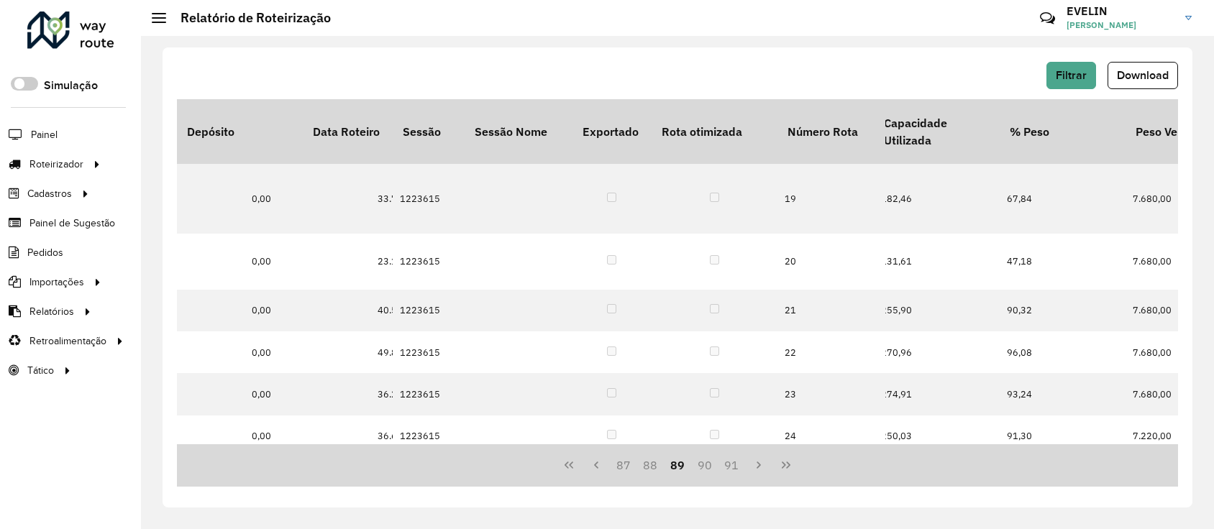
click at [733, 464] on button "91" at bounding box center [731, 465] width 27 height 27
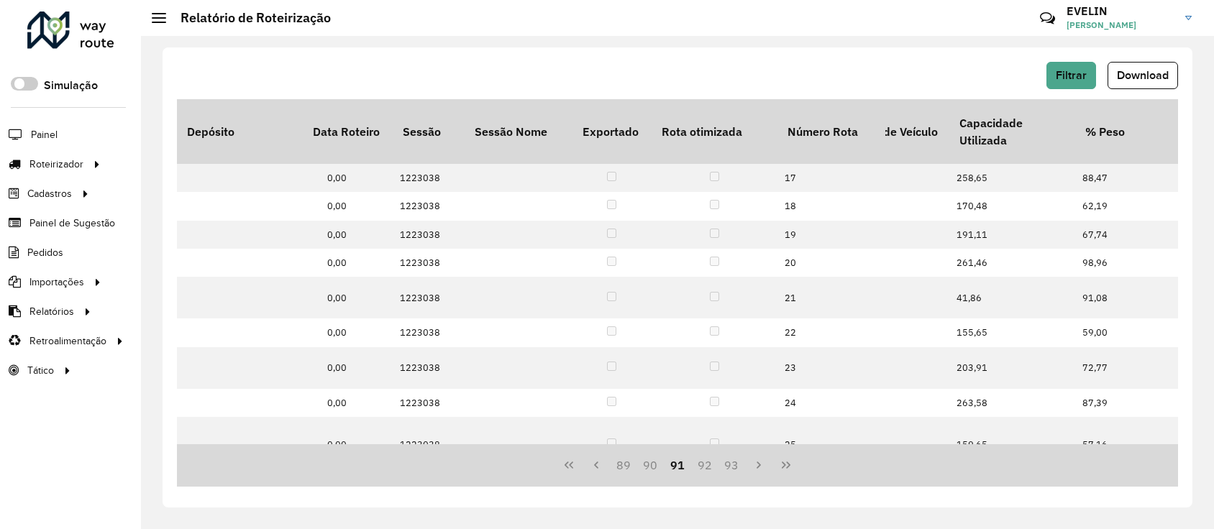
click at [733, 464] on button "93" at bounding box center [731, 465] width 27 height 27
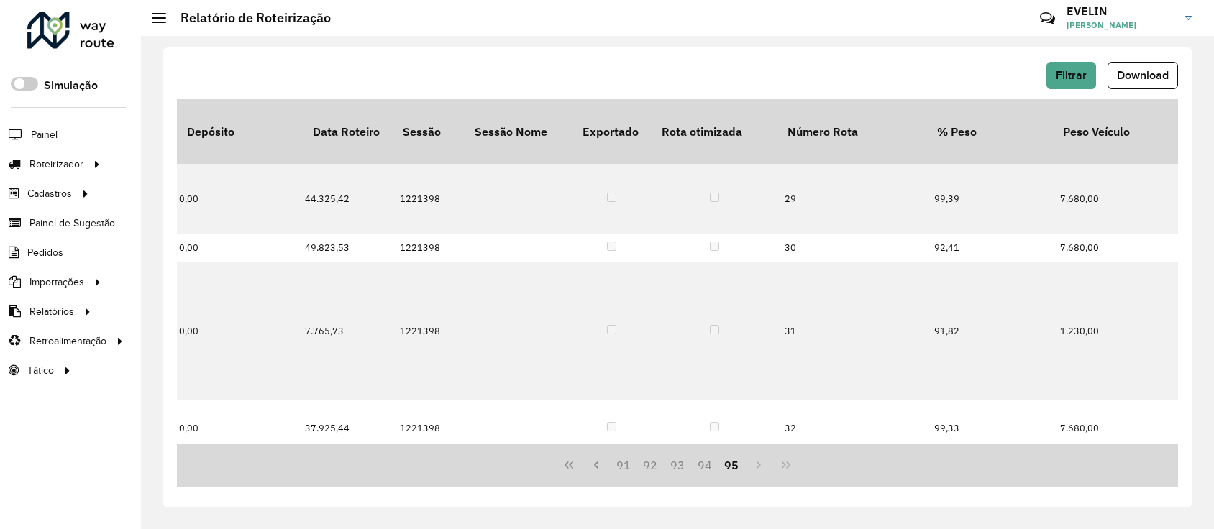
click at [733, 464] on button "95" at bounding box center [731, 465] width 27 height 27
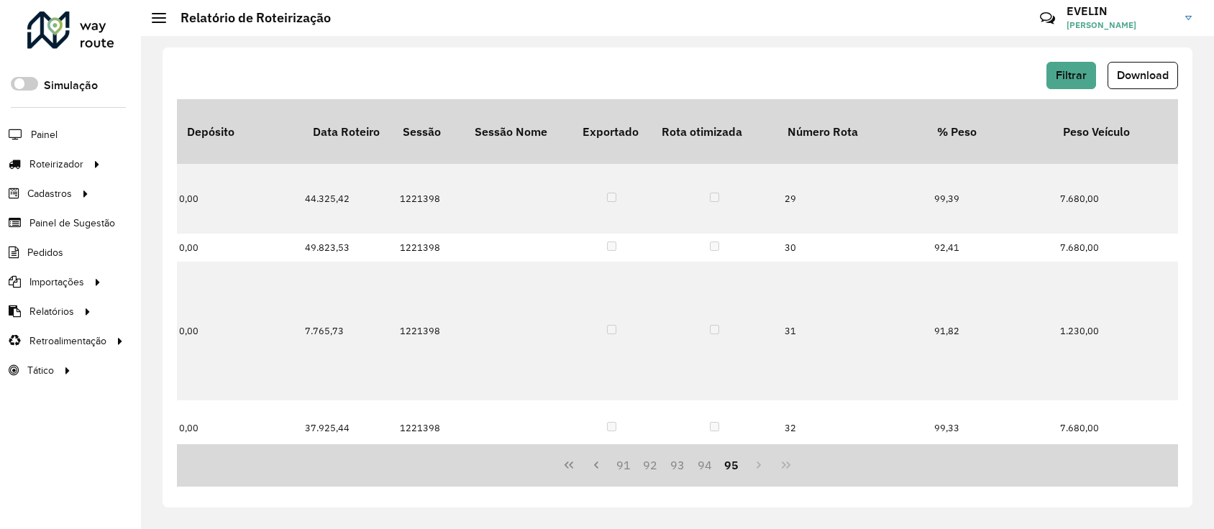
click at [733, 464] on button "95" at bounding box center [731, 465] width 27 height 27
